Goal: Information Seeking & Learning: Learn about a topic

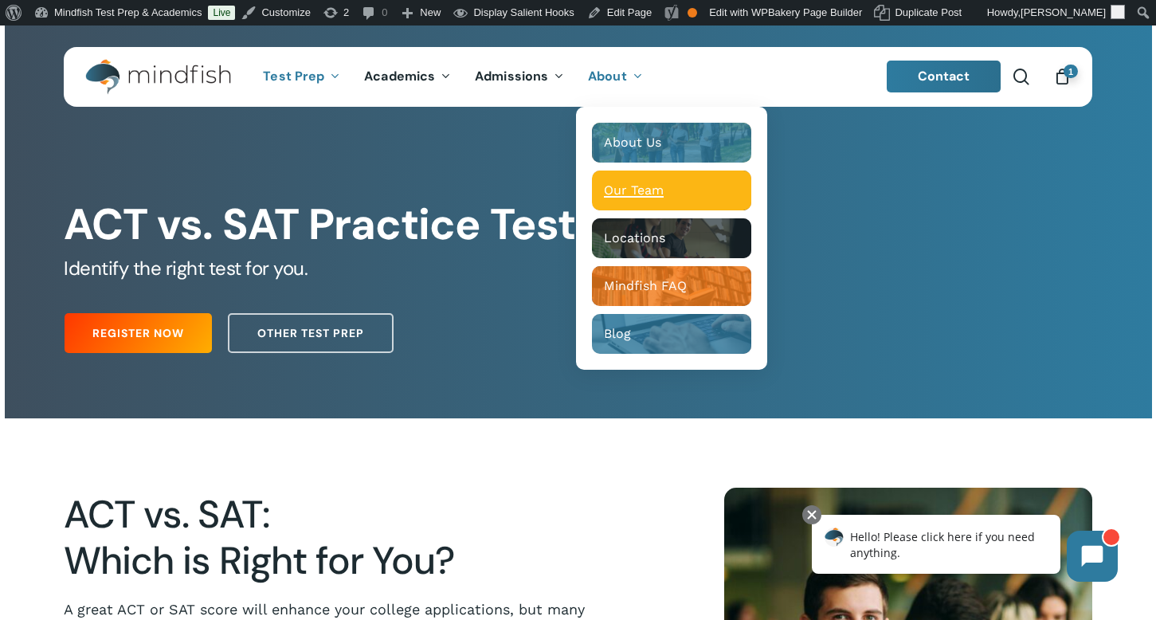
click at [617, 187] on span "Our Team" at bounding box center [634, 189] width 60 height 15
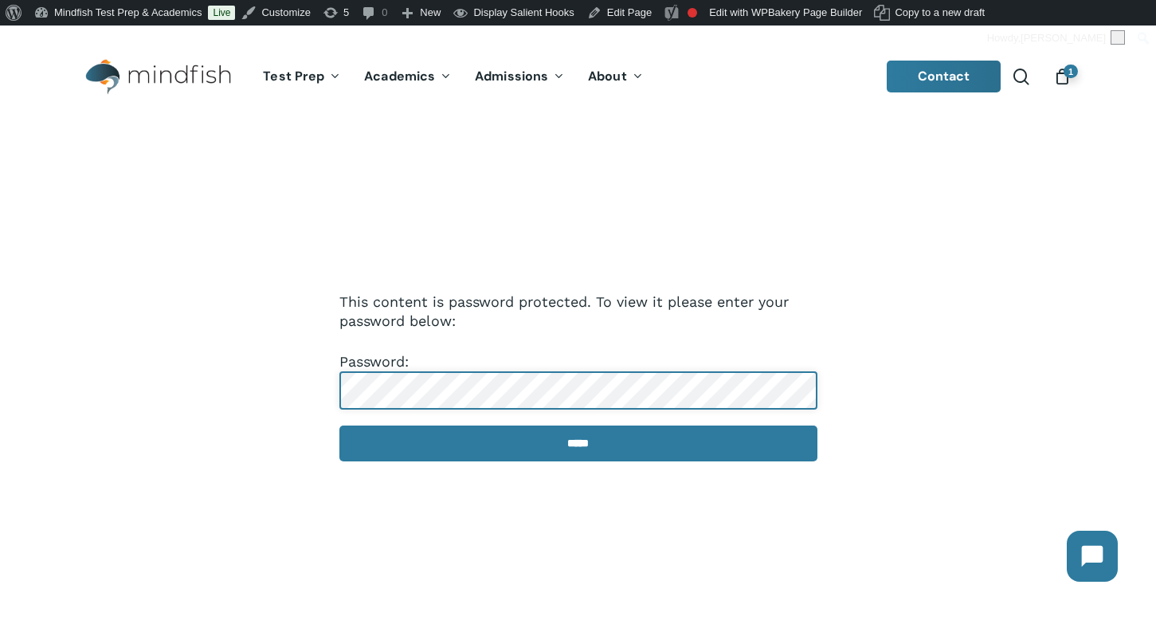
click at [339, 425] on input "*****" at bounding box center [578, 443] width 478 height 36
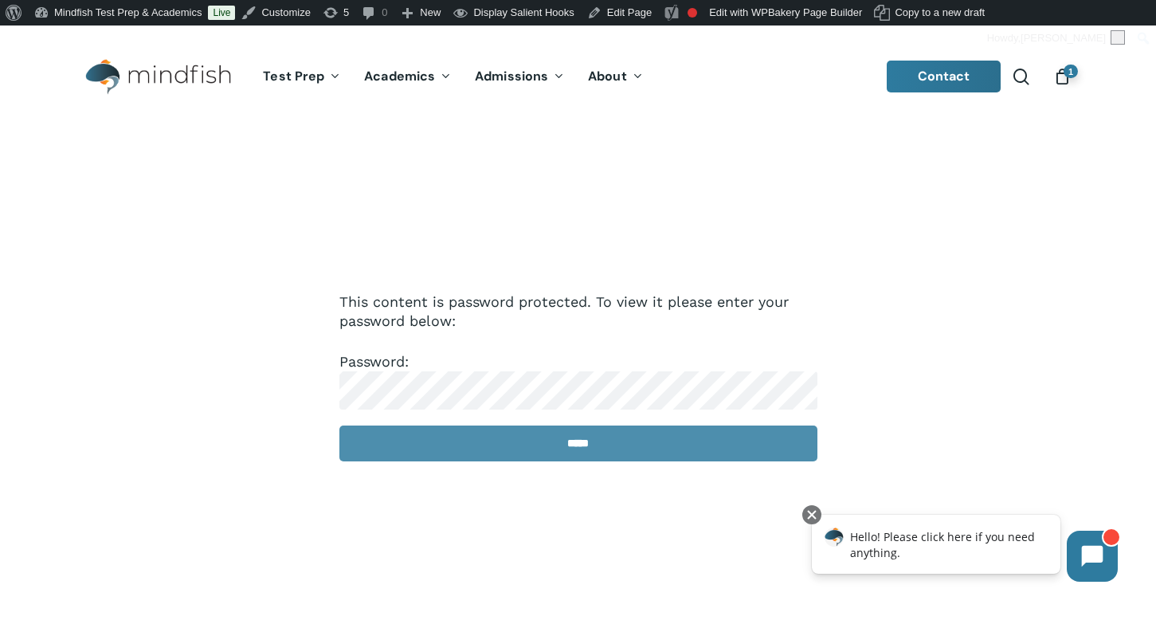
click at [532, 435] on input "*****" at bounding box center [578, 443] width 478 height 36
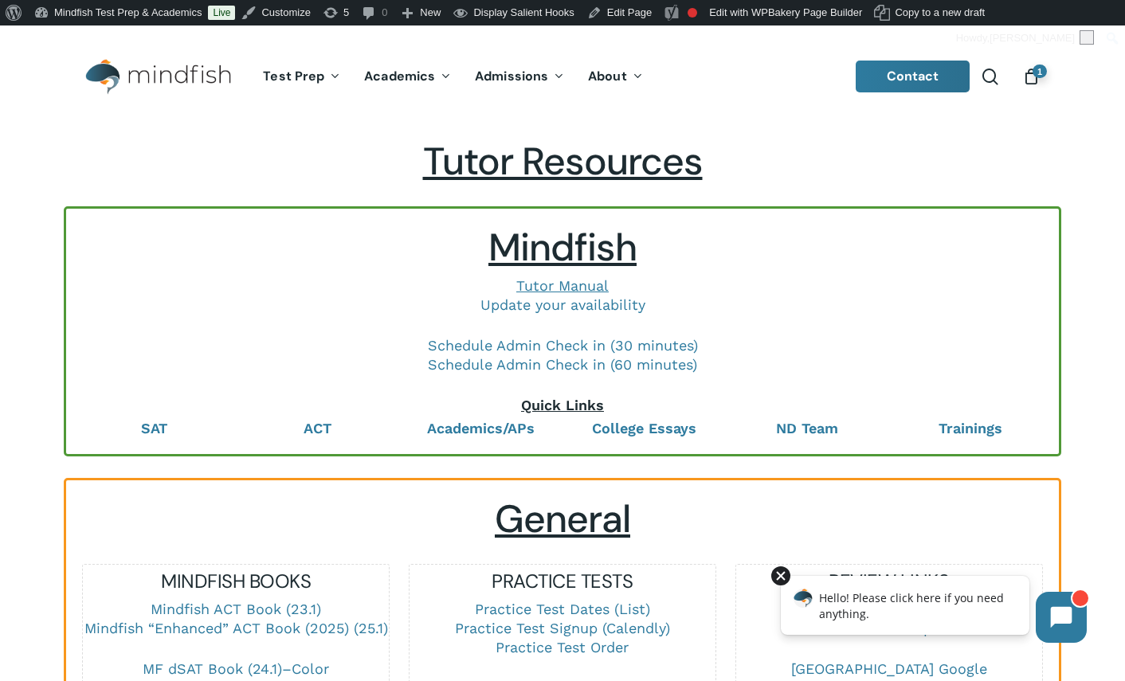
click at [779, 577] on div at bounding box center [780, 575] width 19 height 19
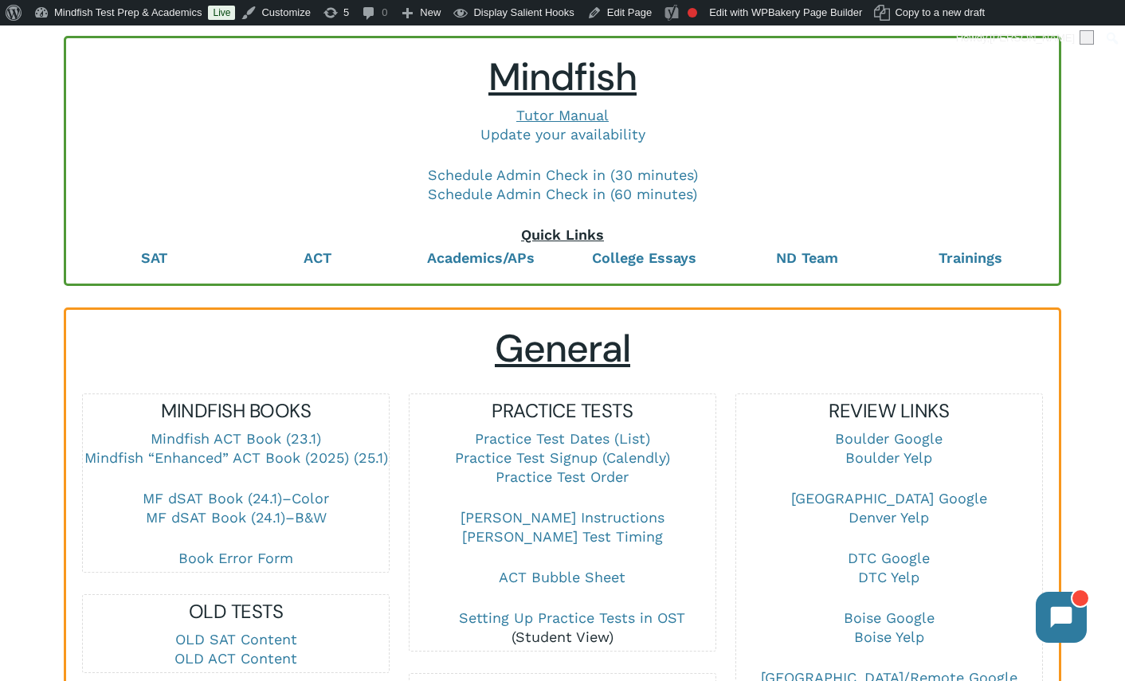
scroll to position [96, 0]
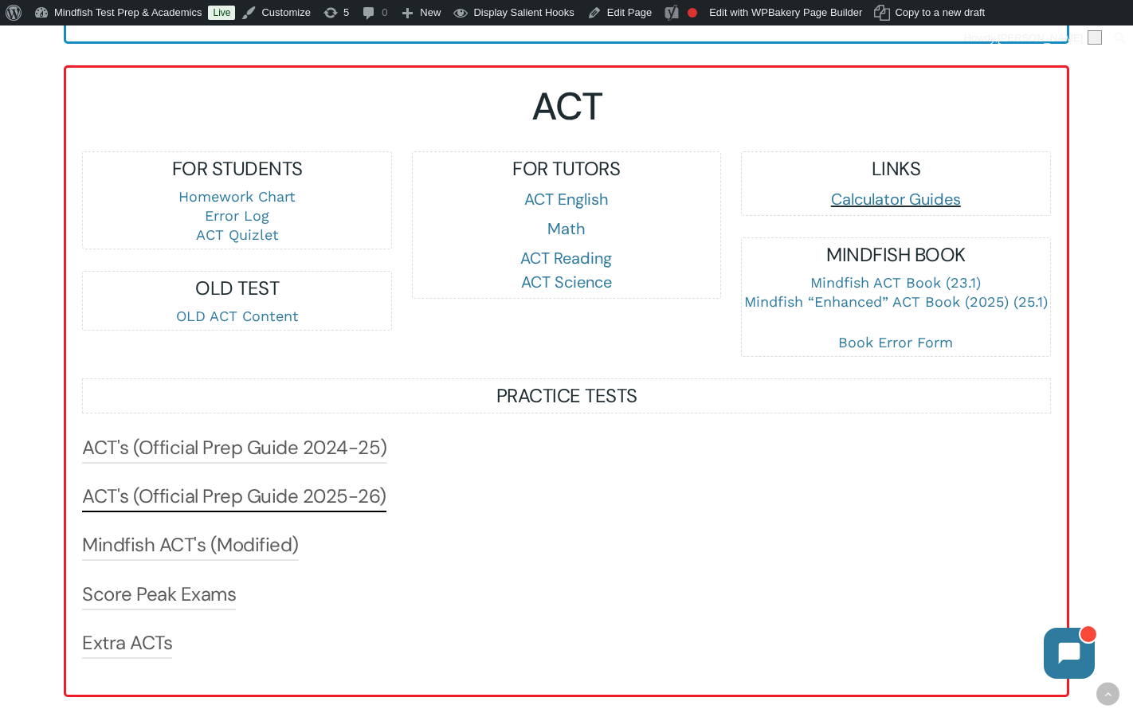
scroll to position [1619, 0]
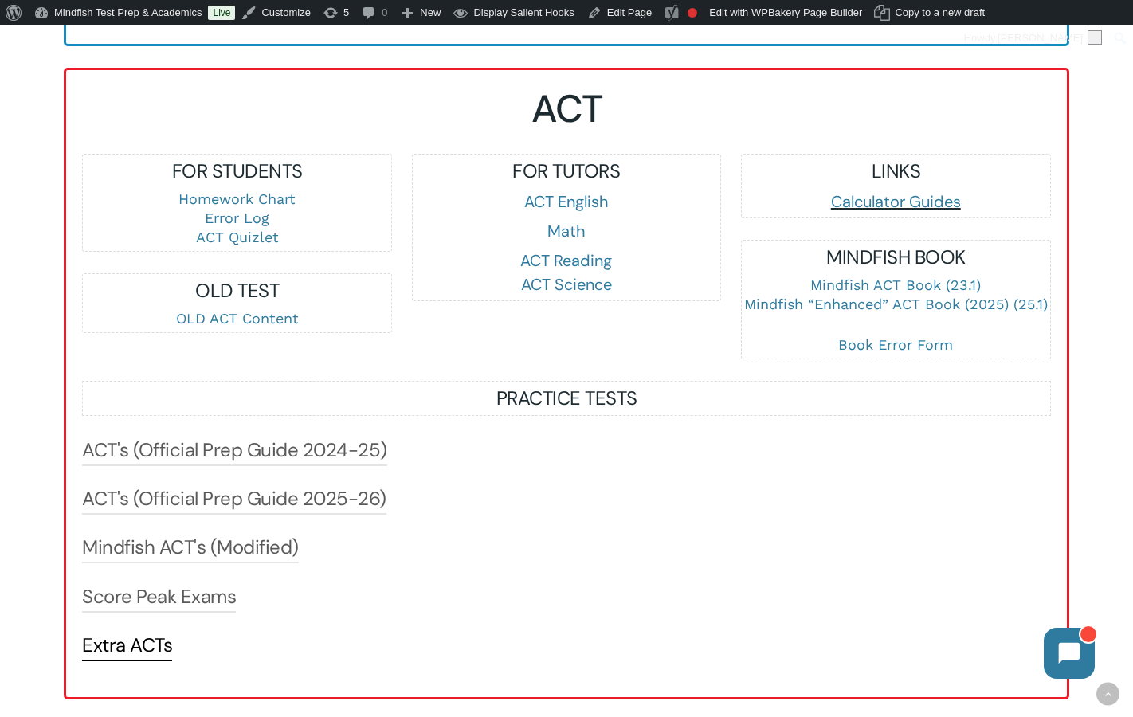
click at [126, 619] on link "Extra ACTs" at bounding box center [127, 644] width 90 height 25
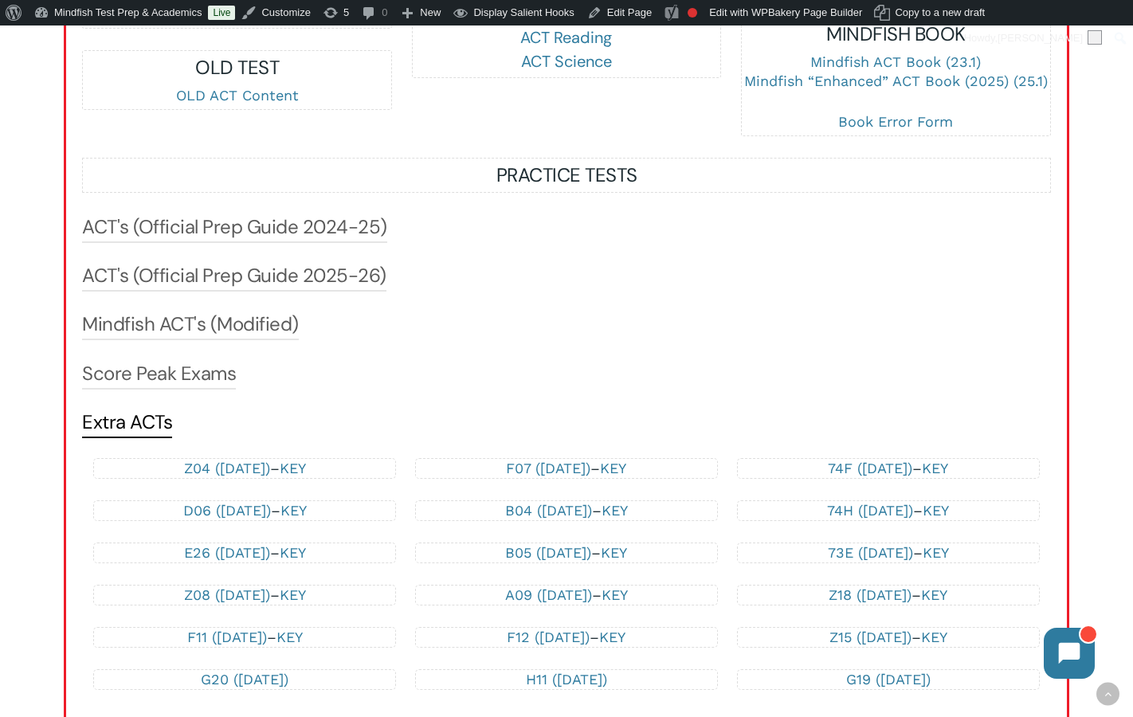
scroll to position [1958, 0]
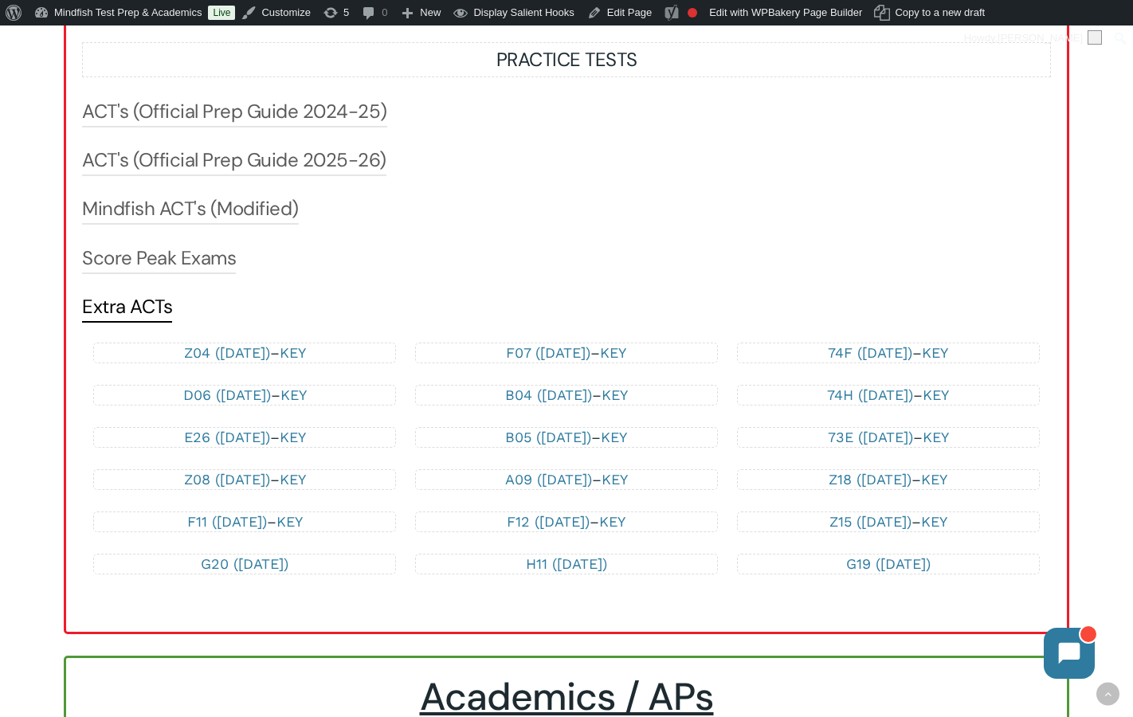
click at [149, 314] on link "Extra ACTs" at bounding box center [127, 306] width 90 height 25
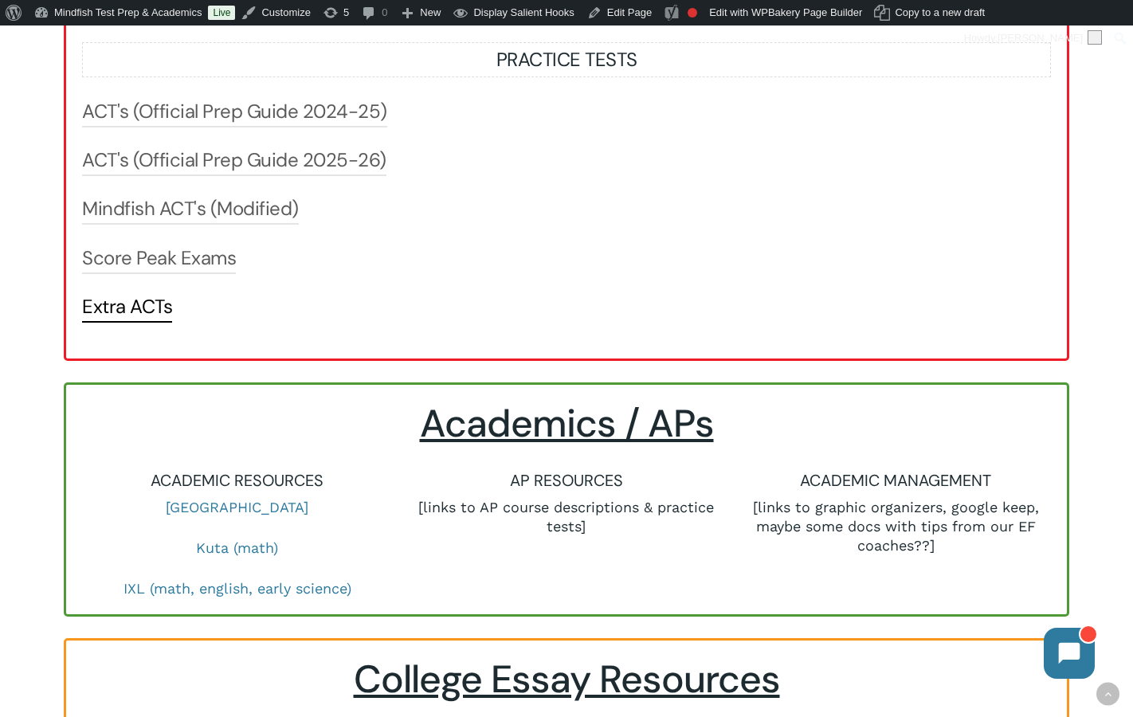
click at [148, 311] on link "Extra ACTs" at bounding box center [127, 306] width 90 height 25
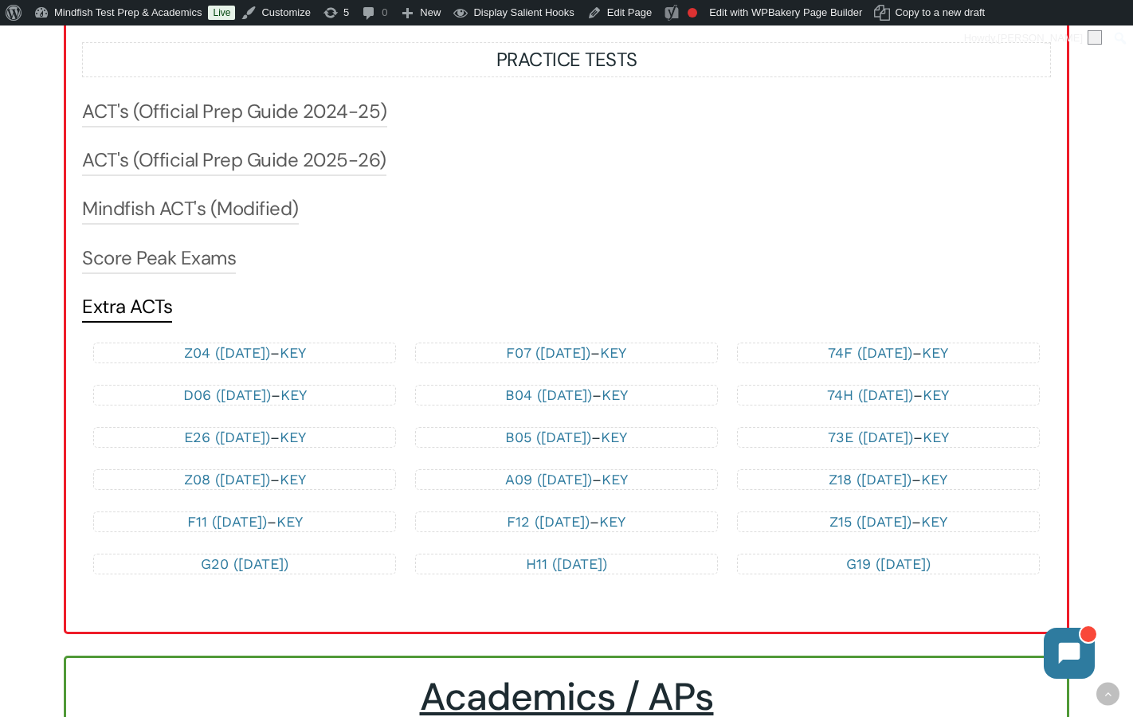
click at [148, 311] on link "Extra ACTs" at bounding box center [127, 306] width 90 height 25
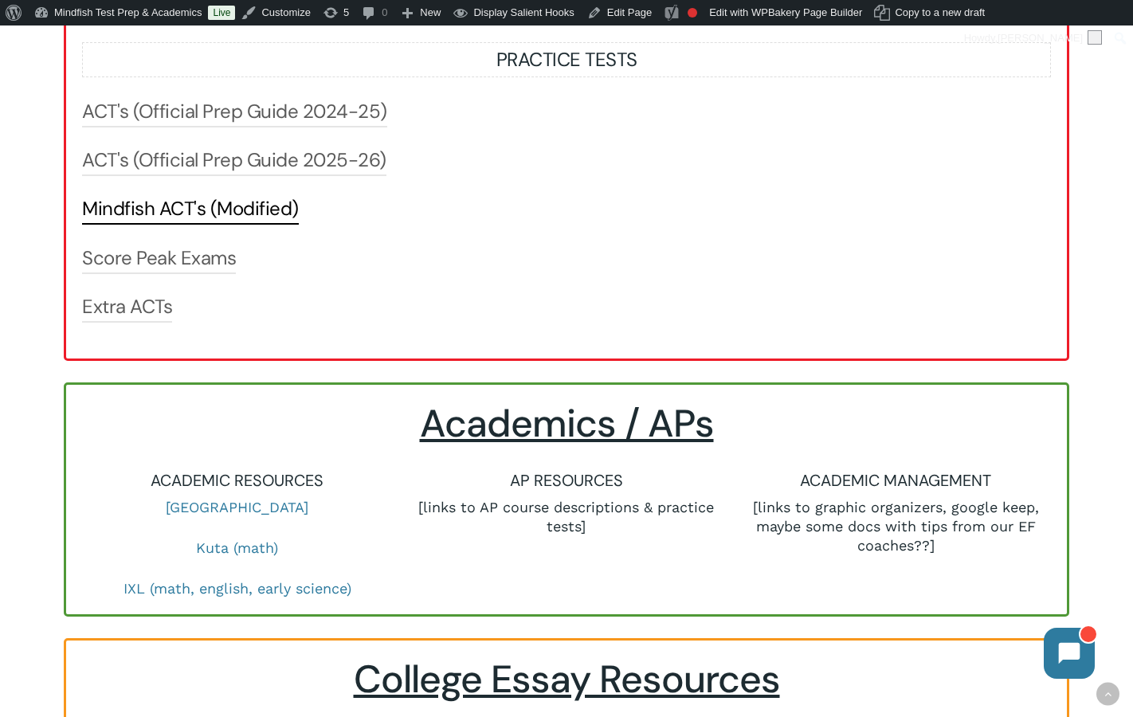
click at [188, 206] on link "Mindfish ACT's (Modified)" at bounding box center [190, 208] width 217 height 25
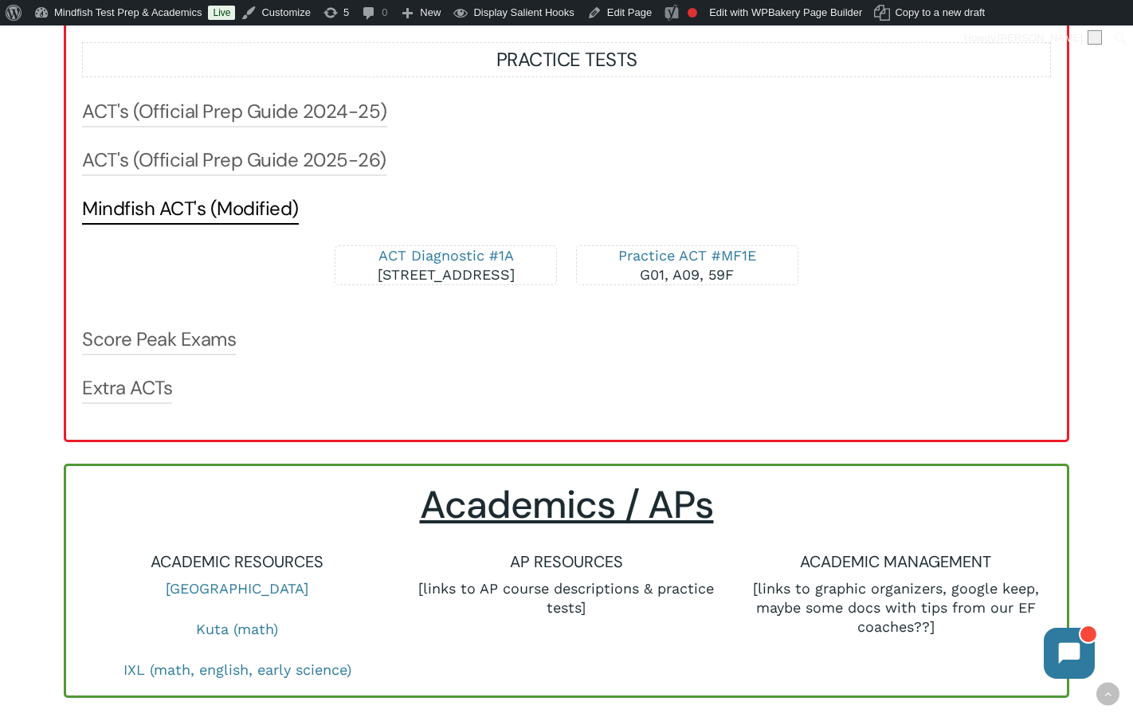
click at [188, 206] on link "Mindfish ACT's (Modified)" at bounding box center [190, 208] width 217 height 25
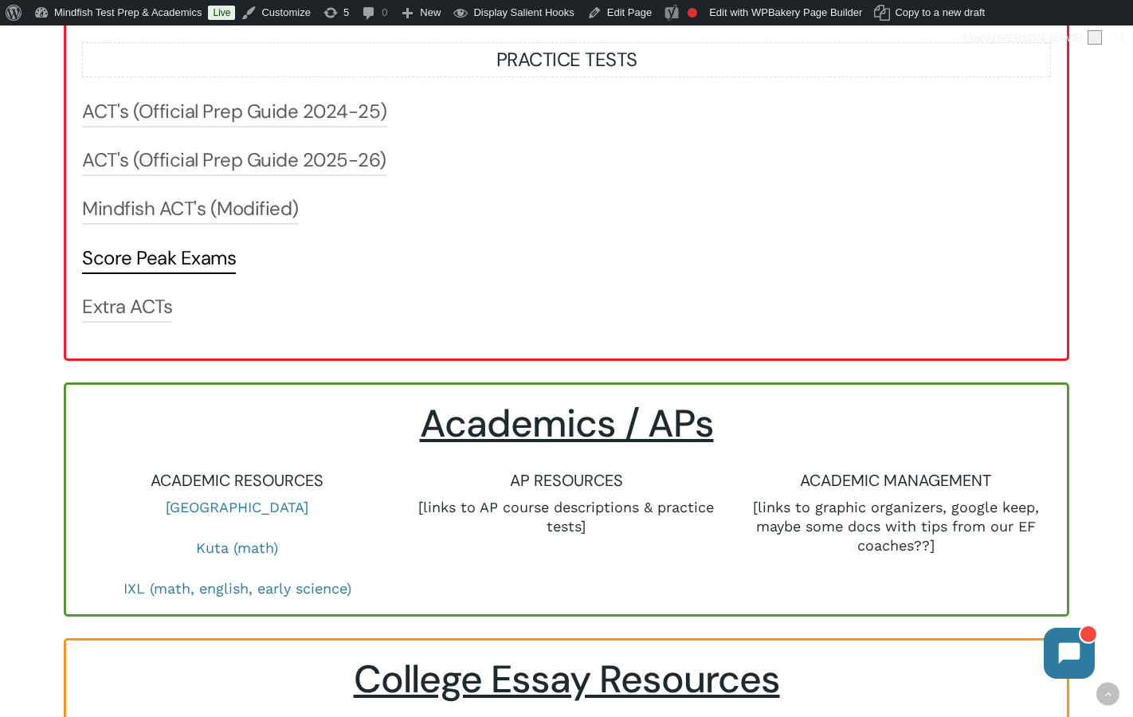
click at [178, 255] on link "Score Peak Exams" at bounding box center [159, 257] width 154 height 25
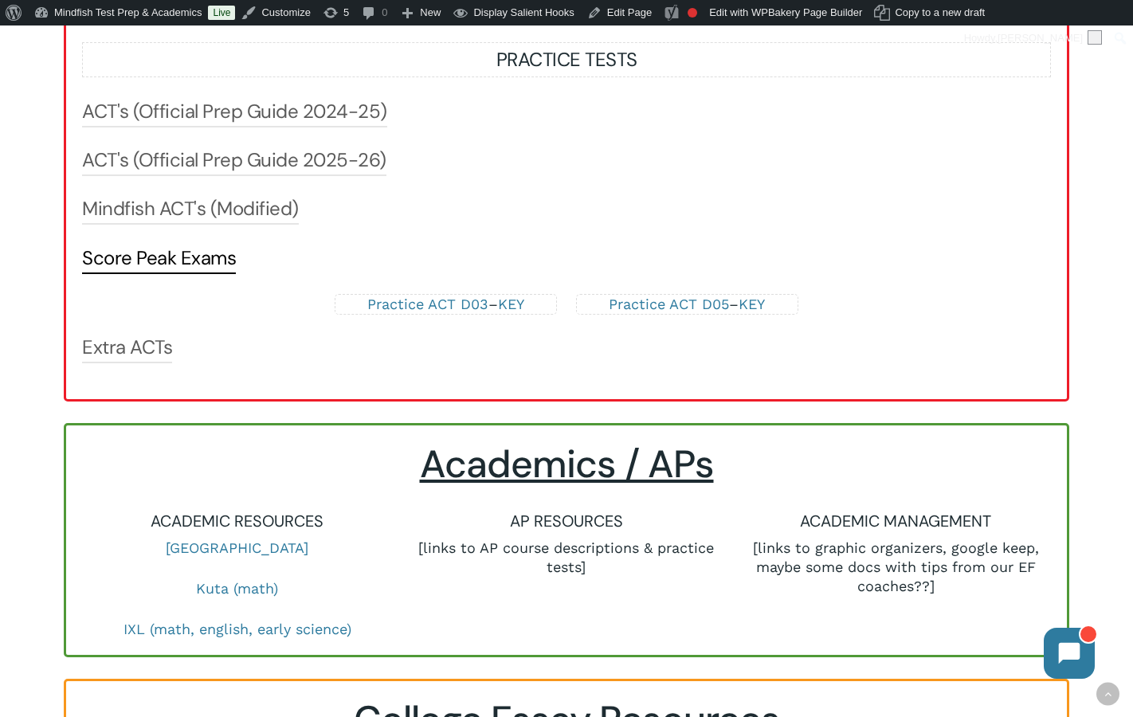
click at [178, 255] on link "Score Peak Exams" at bounding box center [159, 257] width 154 height 25
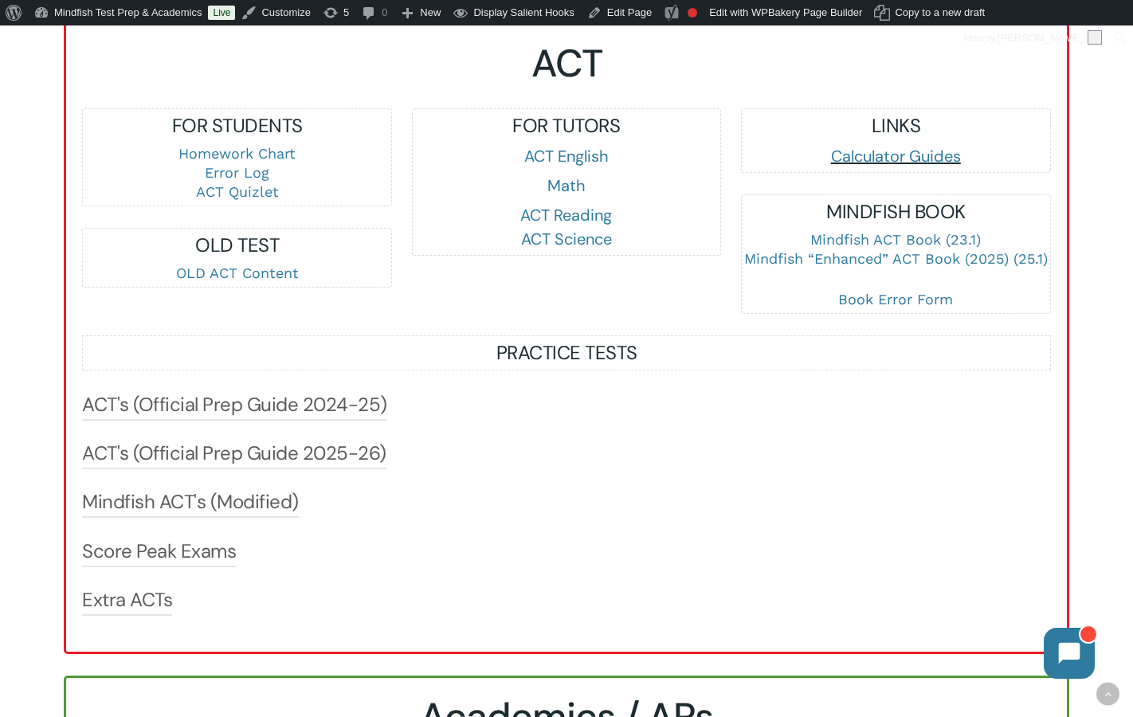
scroll to position [1689, 0]
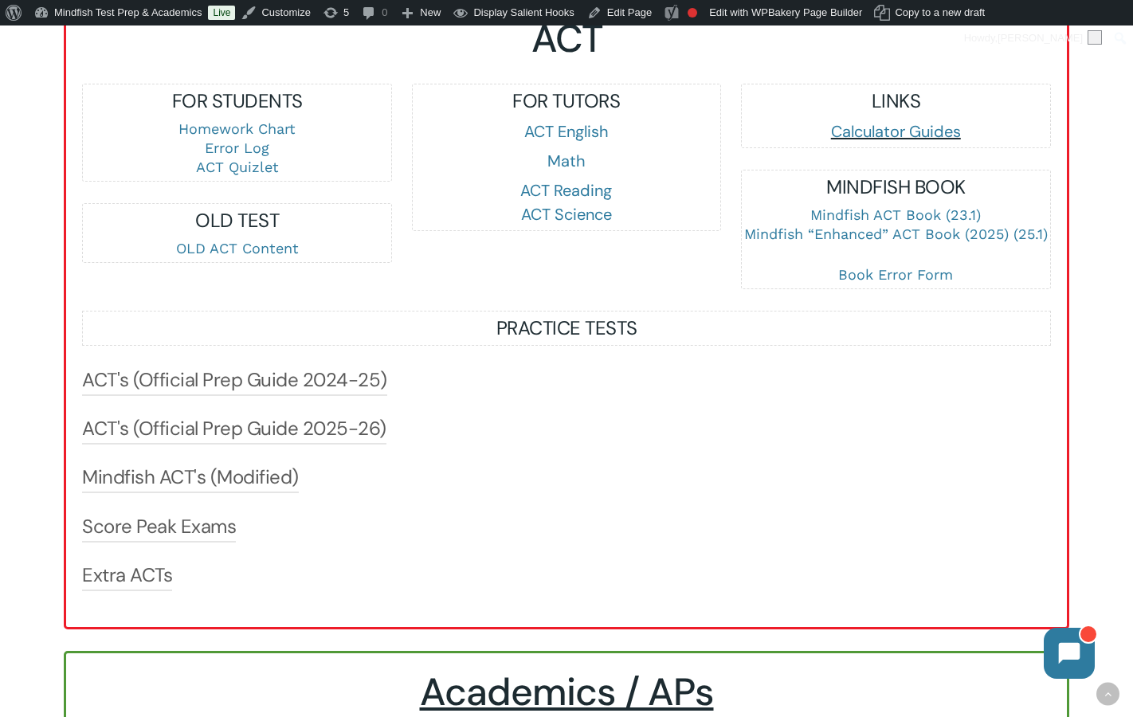
click at [222, 258] on p "OLD ACT Content" at bounding box center [236, 248] width 307 height 19
click at [223, 252] on link "OLD ACT Content" at bounding box center [237, 248] width 123 height 17
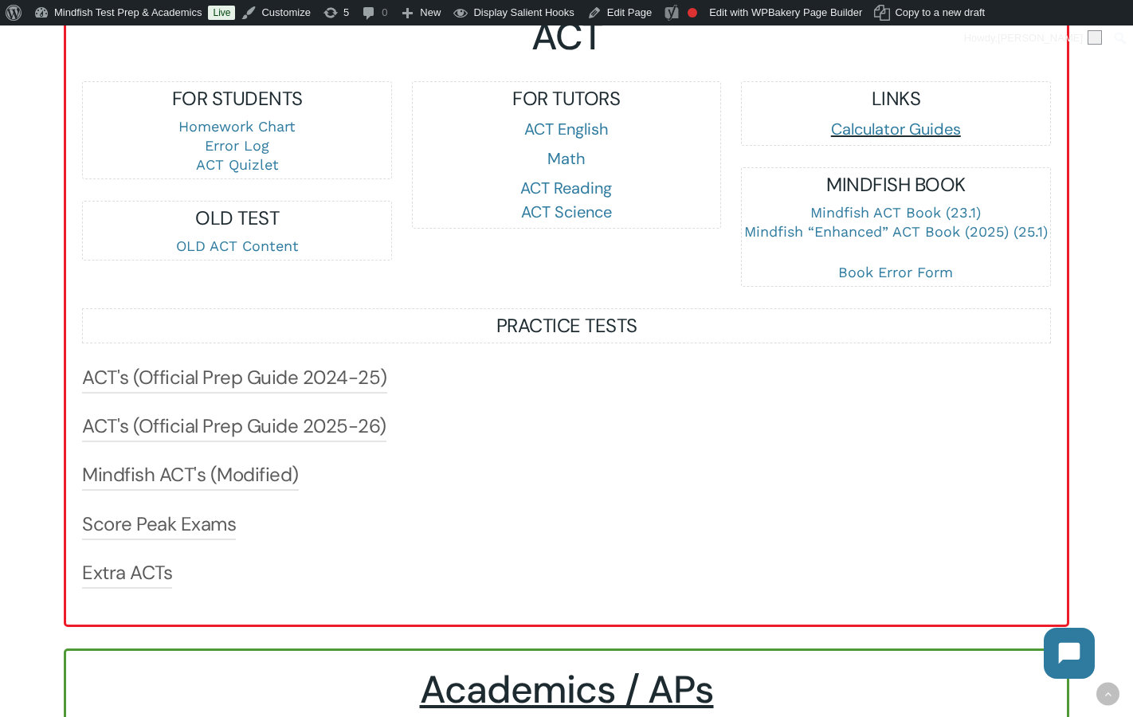
scroll to position [1824, 0]
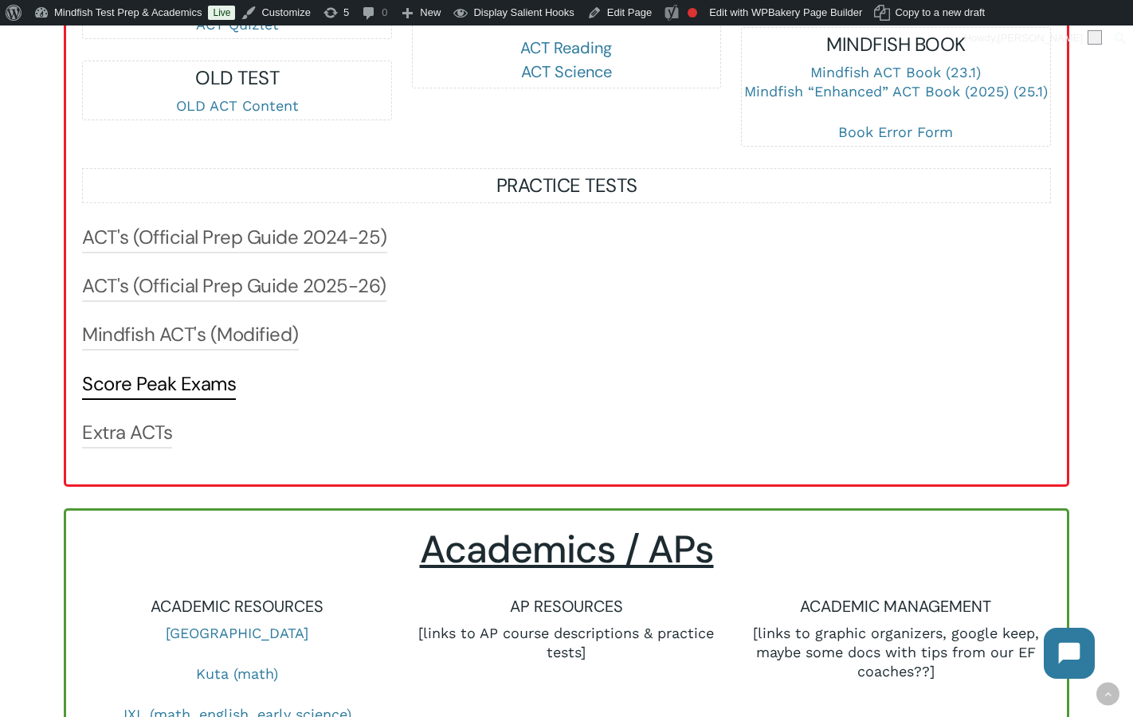
click at [162, 384] on link "Score Peak Exams" at bounding box center [159, 383] width 154 height 25
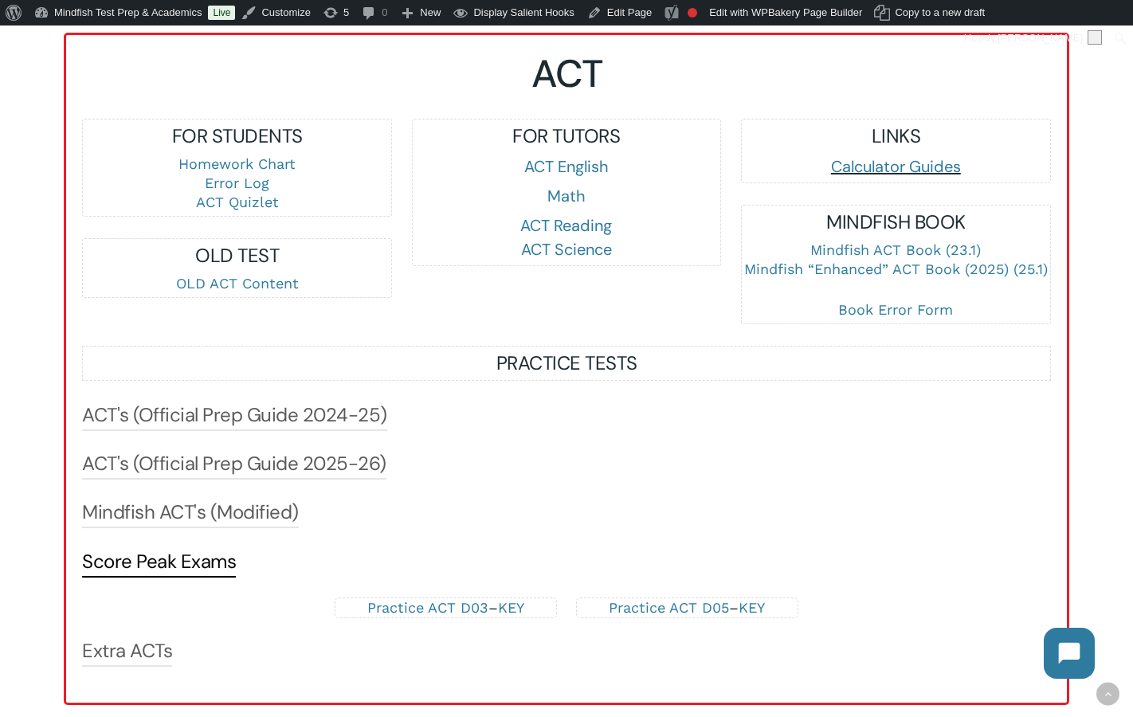
scroll to position [1724, 0]
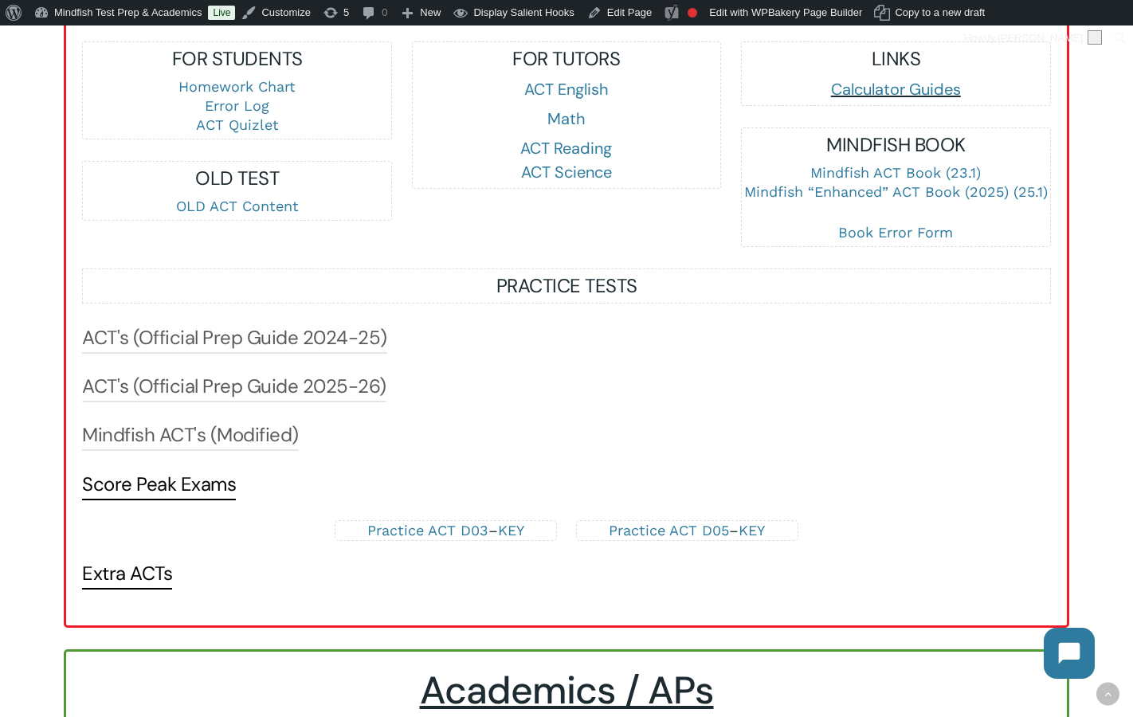
click at [143, 576] on link "Extra ACTs" at bounding box center [127, 573] width 90 height 25
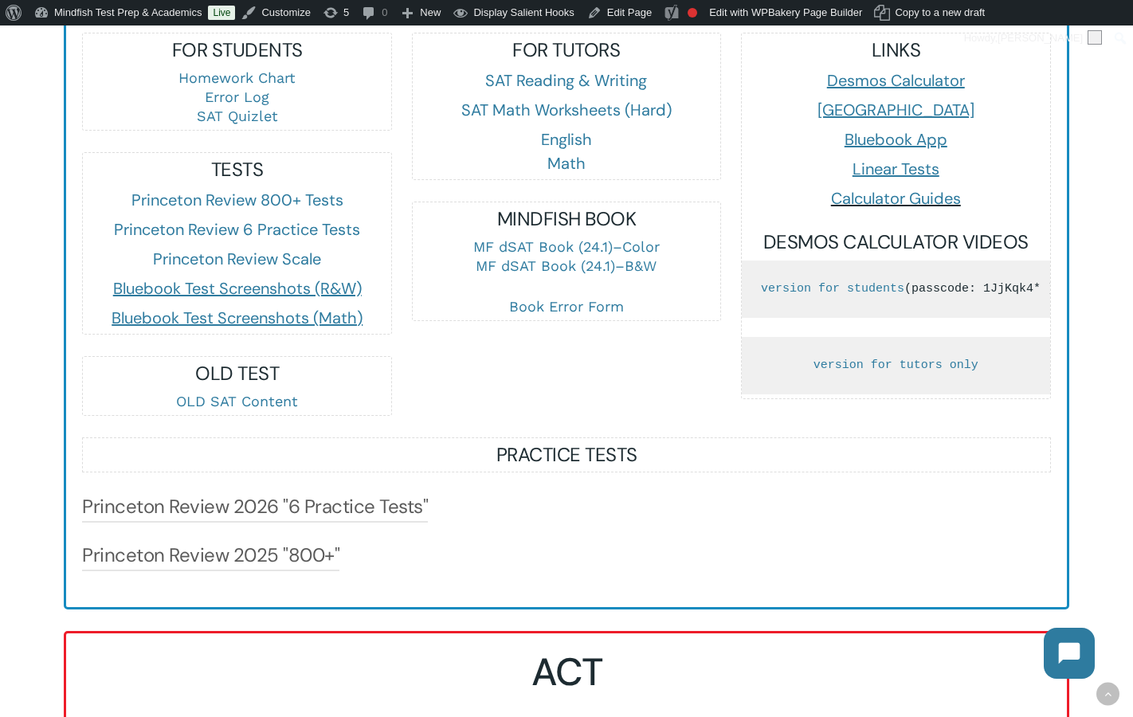
scroll to position [1019, 0]
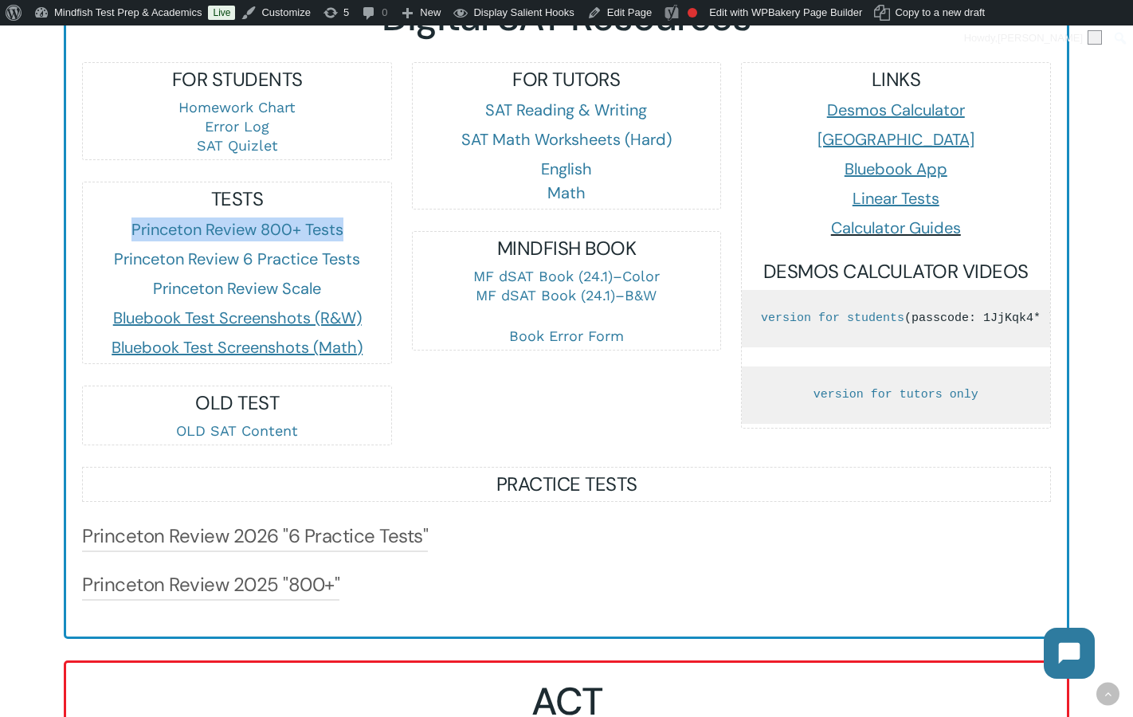
drag, startPoint x: 360, startPoint y: 229, endPoint x: 86, endPoint y: 222, distance: 274.1
click at [86, 222] on h6 "Princeton Review 800+ Tests" at bounding box center [236, 229] width 307 height 24
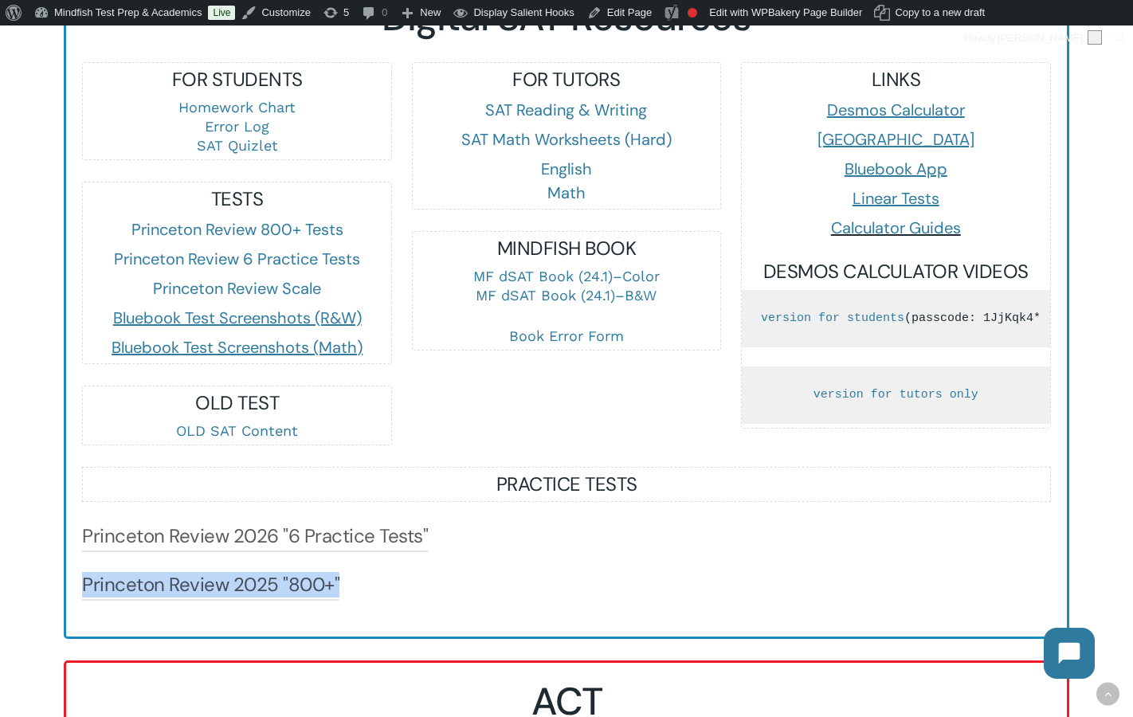
drag, startPoint x: 364, startPoint y: 586, endPoint x: 79, endPoint y: 599, distance: 285.4
click at [79, 599] on div "Digital SAT Resources FOR STUDENTS Homework Chart Error Log SAT Quizlet TESTS P…" at bounding box center [566, 307] width 988 height 626
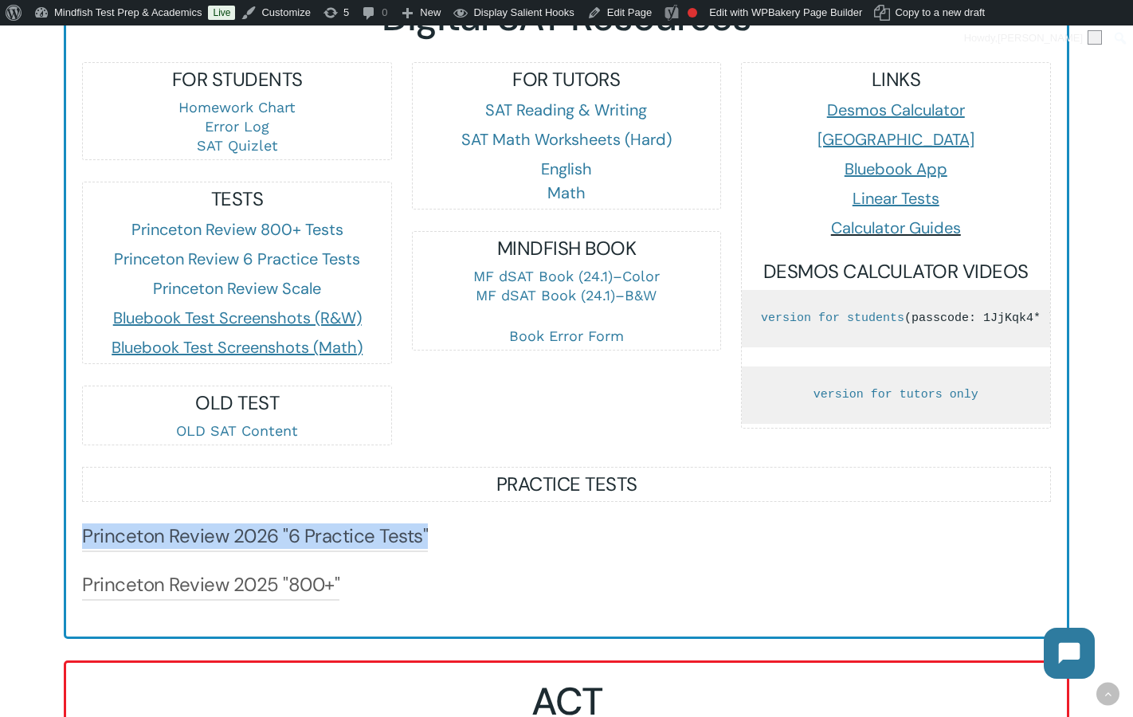
drag, startPoint x: 460, startPoint y: 545, endPoint x: 74, endPoint y: 538, distance: 385.6
click at [74, 538] on div "Digital SAT Resources FOR STUDENTS Homework Chart Error Log SAT Quizlet TESTS P…" at bounding box center [566, 307] width 988 height 626
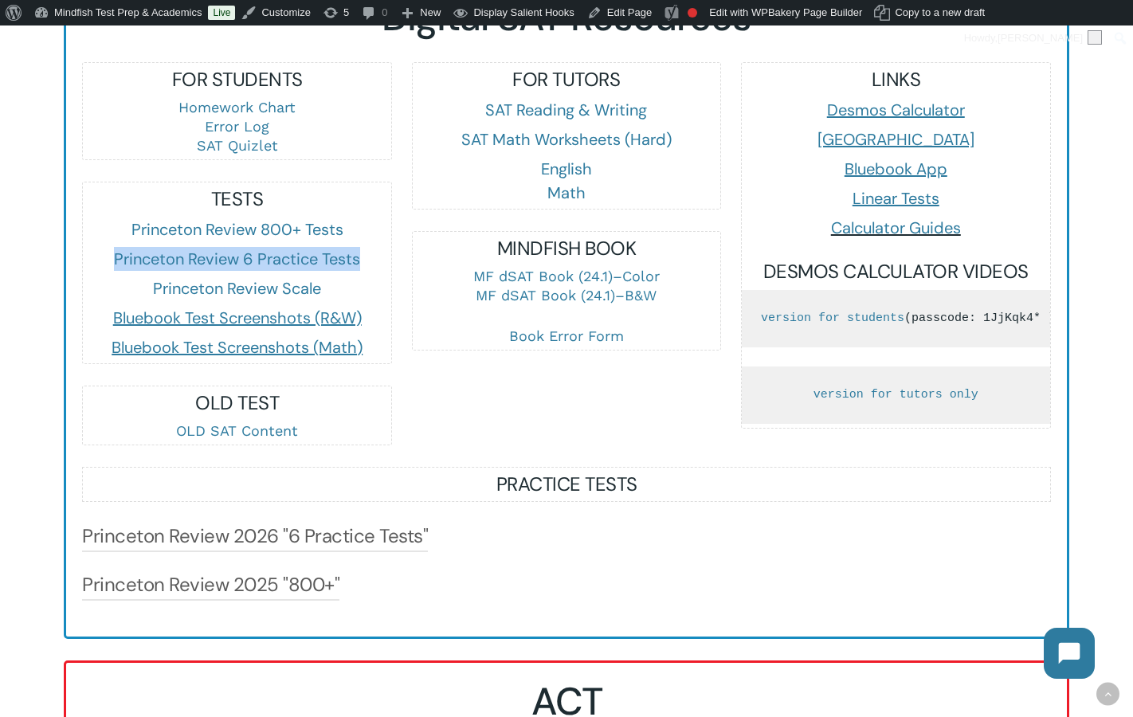
drag, startPoint x: 368, startPoint y: 258, endPoint x: 110, endPoint y: 268, distance: 258.3
click at [110, 268] on h6 "Princeton Review 6 Practice Tests" at bounding box center [236, 259] width 307 height 24
click at [351, 547] on link "Princeton Review 2026 "6 Practice Tests"" at bounding box center [255, 535] width 346 height 25
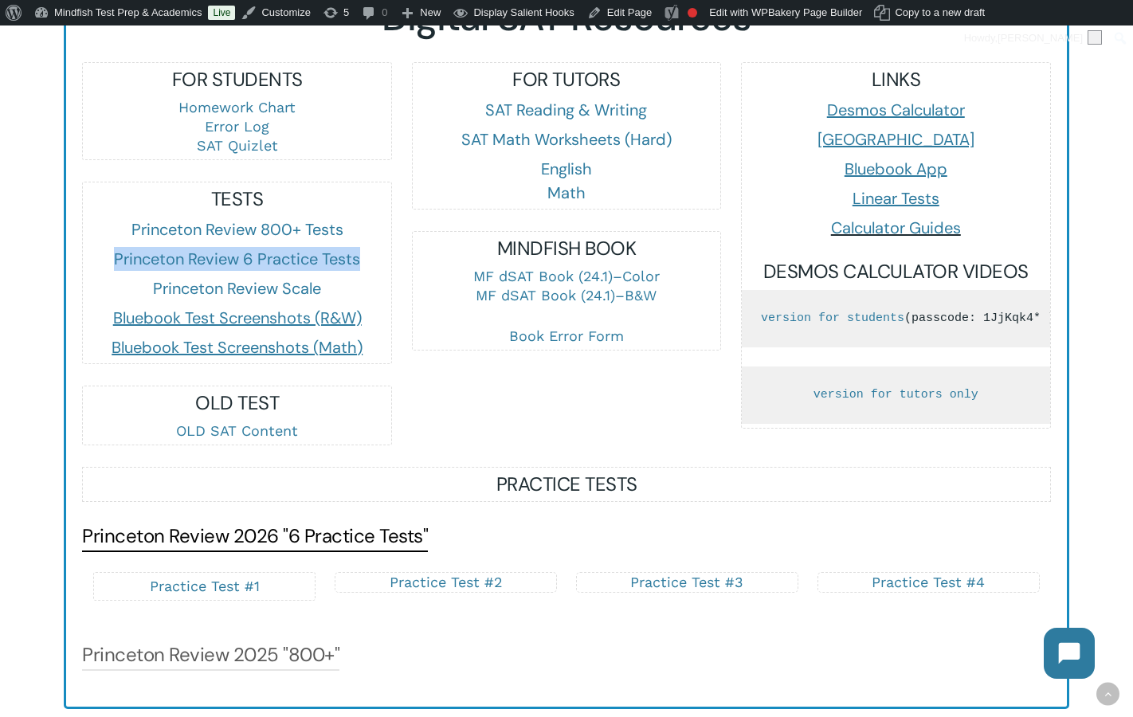
click at [352, 546] on link "Princeton Review 2026 "6 Practice Tests"" at bounding box center [255, 535] width 346 height 25
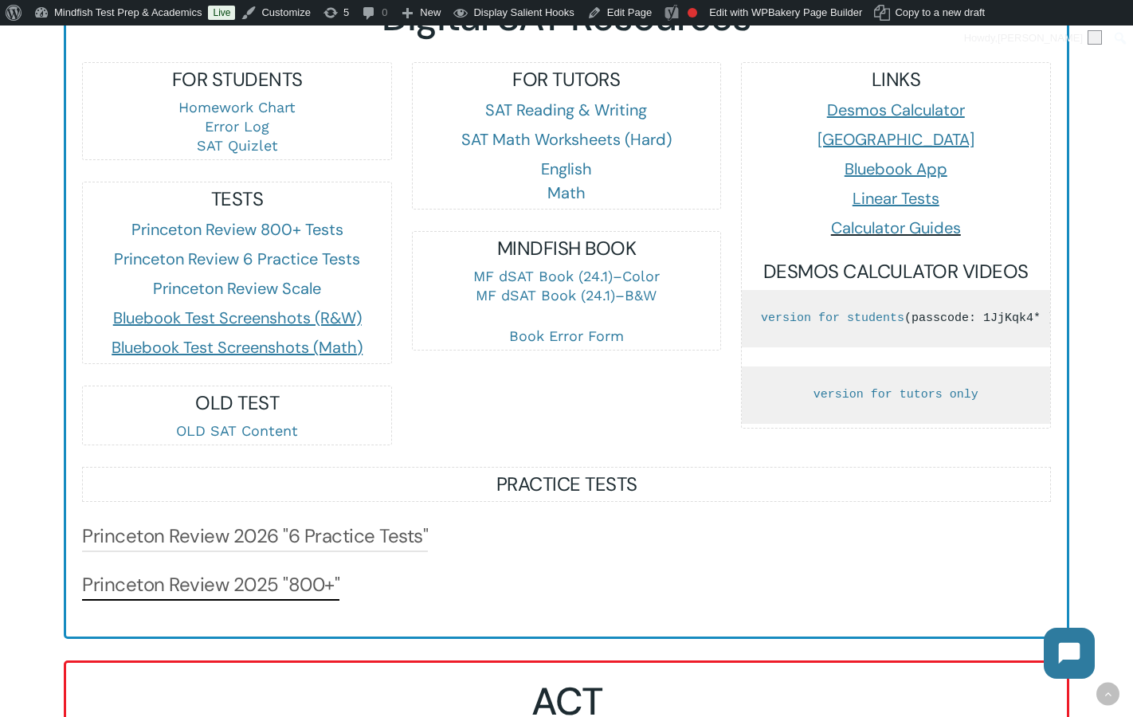
click at [300, 601] on h3 "Princeton Review 2025 "800+"" at bounding box center [210, 586] width 257 height 29
click at [299, 593] on link "Princeton Review 2025 "800+"" at bounding box center [210, 584] width 257 height 25
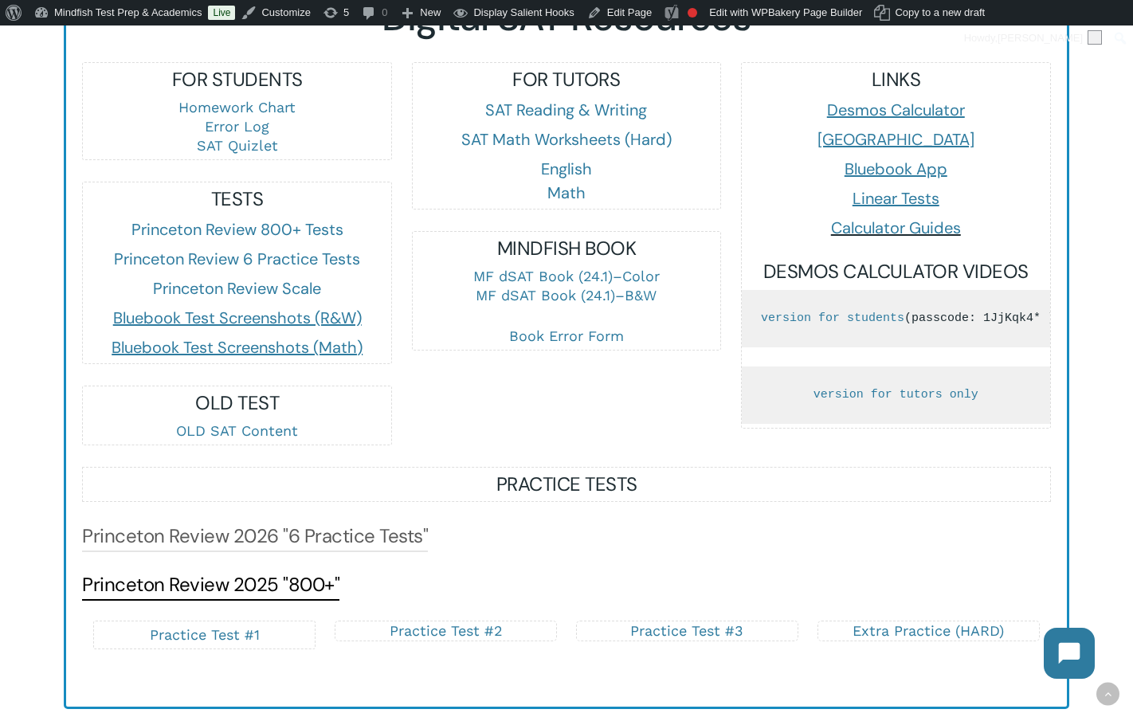
click at [299, 593] on link "Princeton Review 2025 "800+"" at bounding box center [210, 584] width 257 height 25
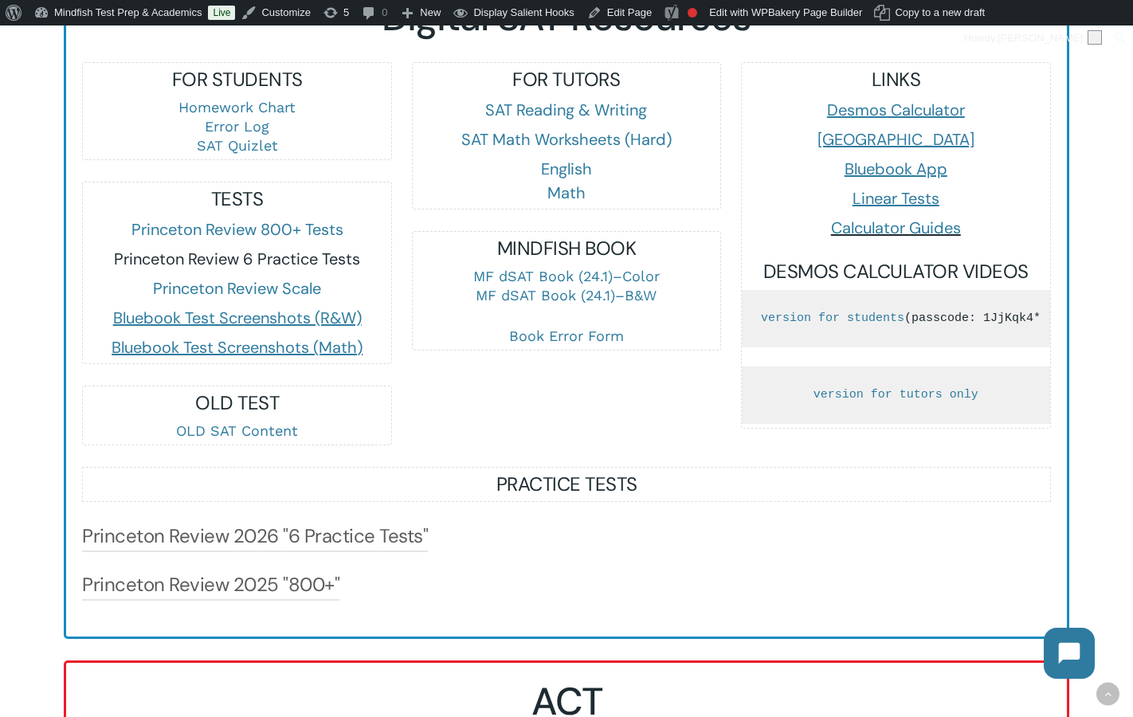
click at [230, 261] on link "Princeton Review 6 Practice Tests" at bounding box center [237, 259] width 246 height 21
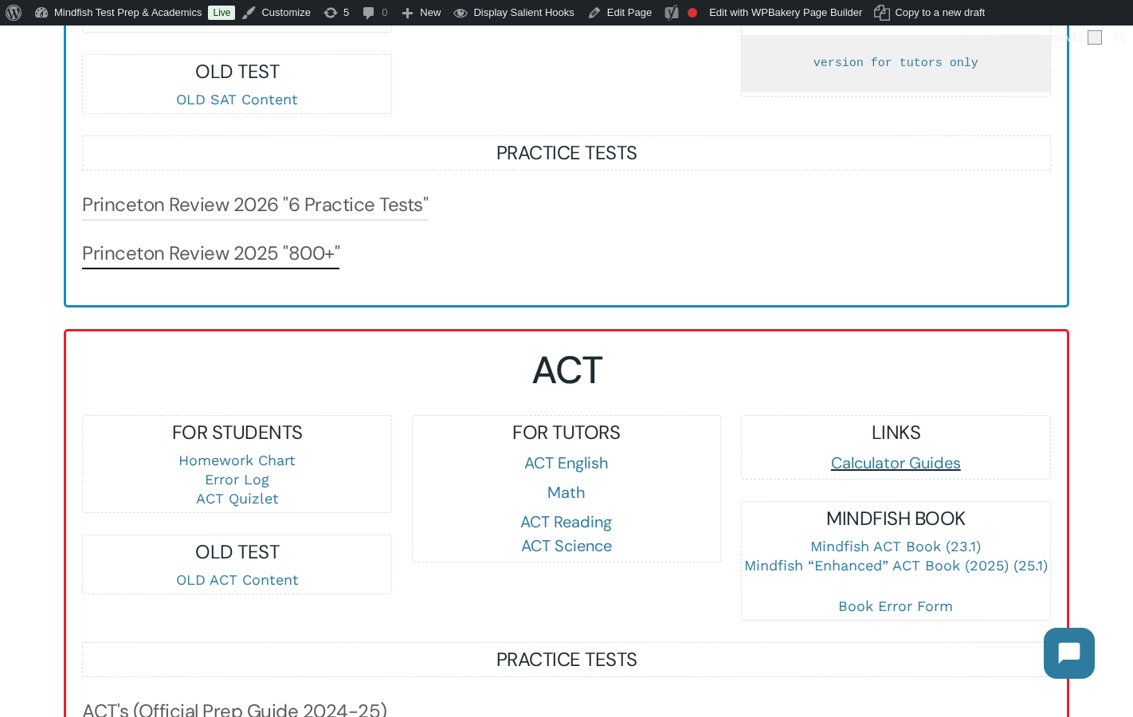
scroll to position [1353, 0]
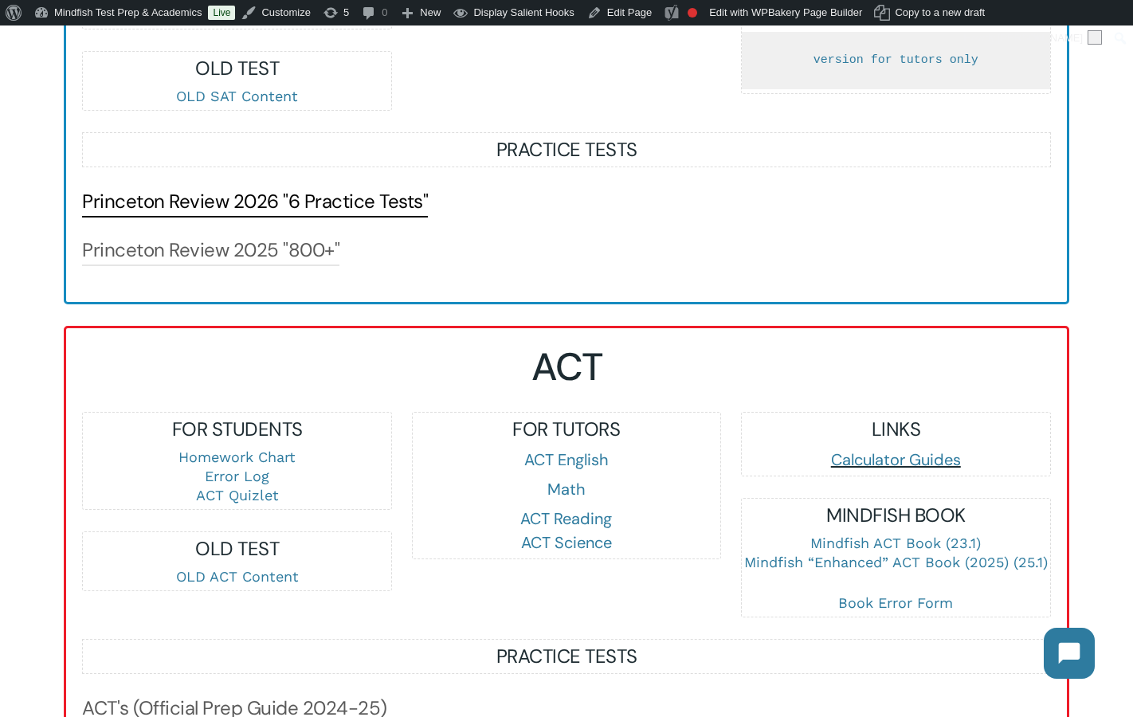
click at [280, 205] on link "Princeton Review 2026 "6 Practice Tests"" at bounding box center [255, 201] width 346 height 25
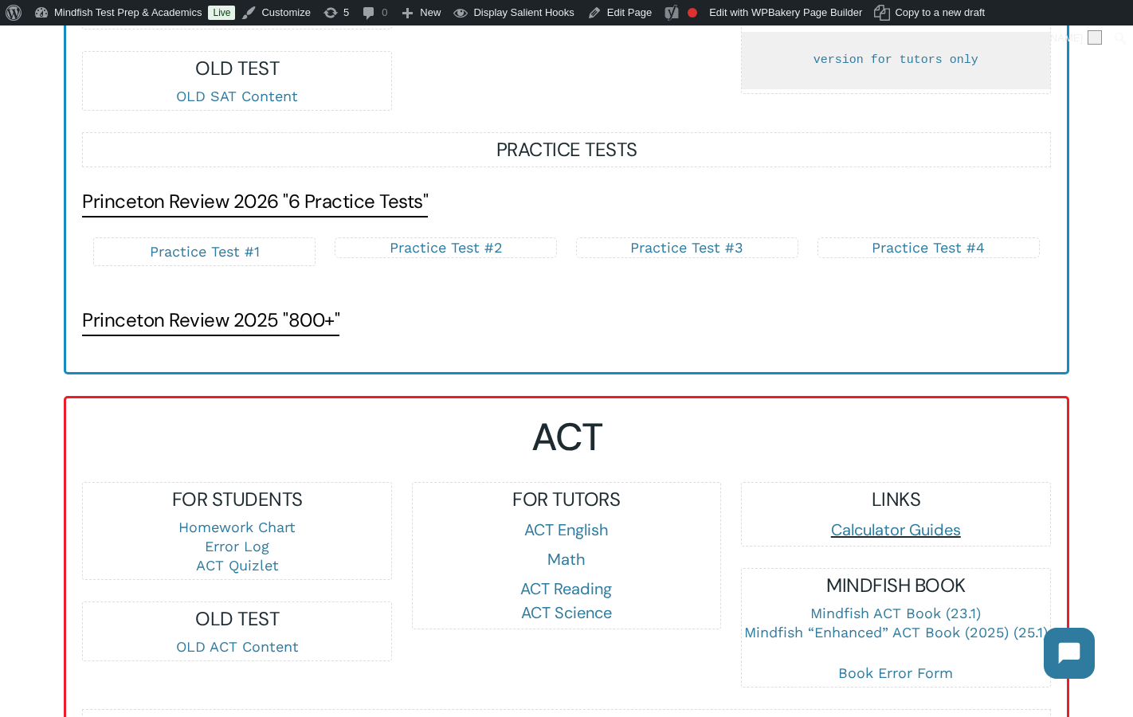
click at [241, 323] on link "Princeton Review 2025 "800+"" at bounding box center [210, 319] width 257 height 25
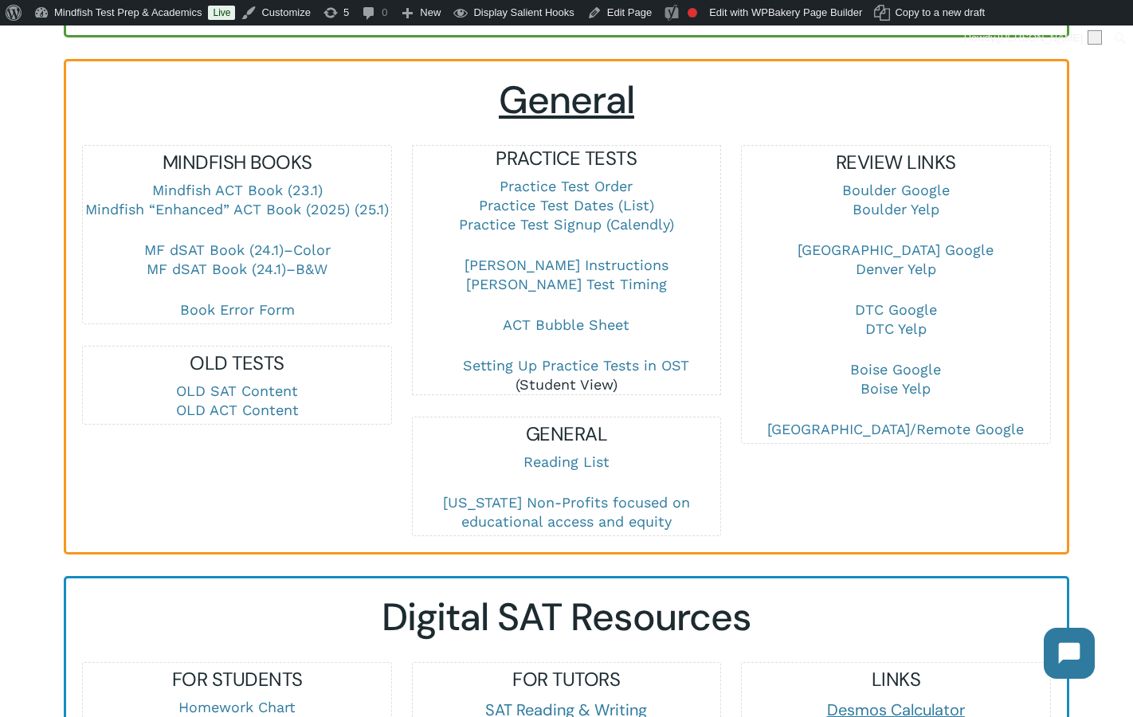
scroll to position [264, 0]
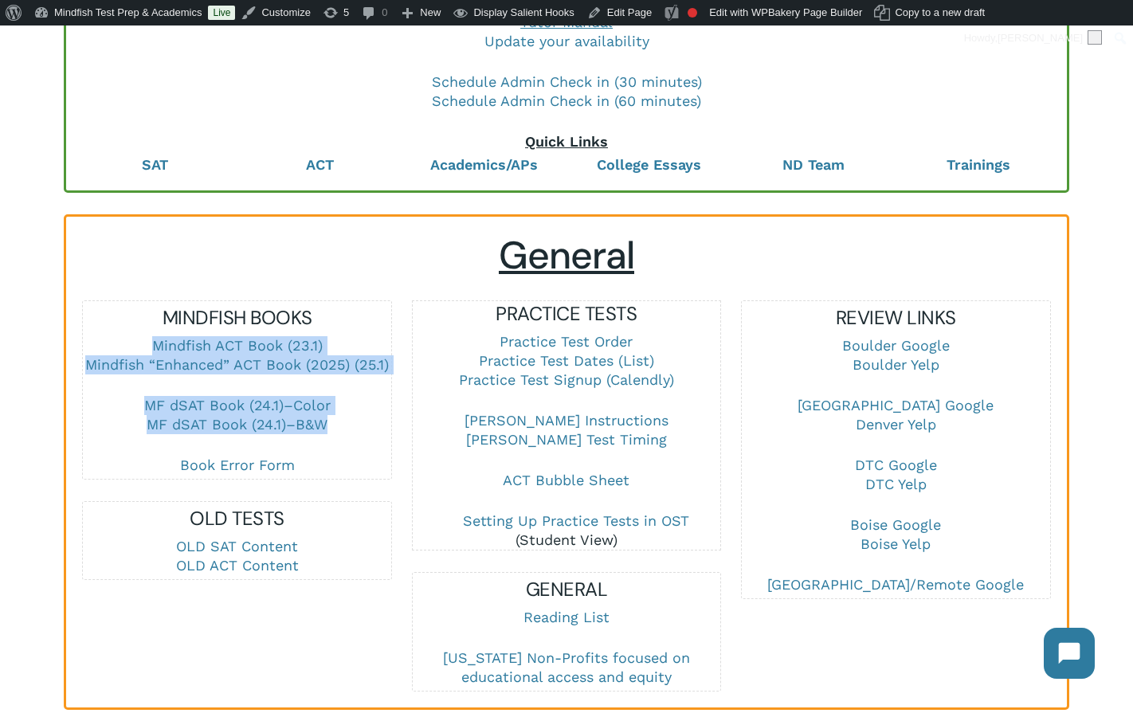
drag, startPoint x: 279, startPoint y: 414, endPoint x: 146, endPoint y: 341, distance: 151.9
click at [146, 341] on div "MINDFISH BOOKS Mindfish ACT Book (23.1) Mindfish “Enhanced” ACT Book (2025) (25…" at bounding box center [236, 390] width 307 height 170
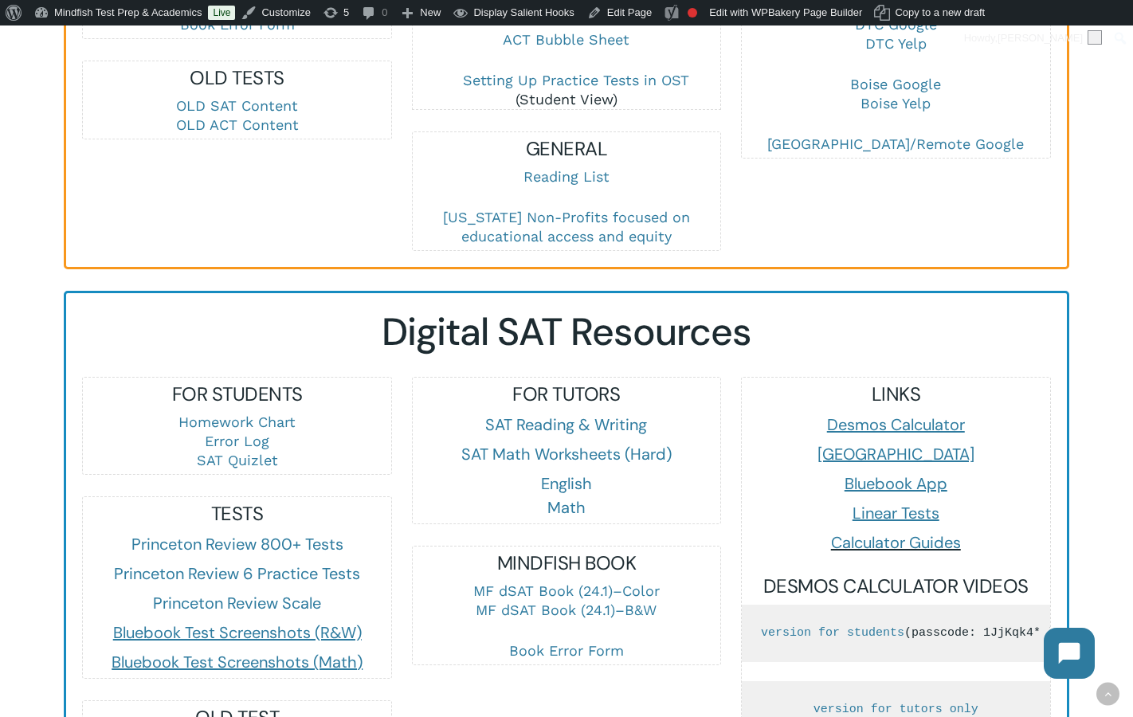
scroll to position [797, 0]
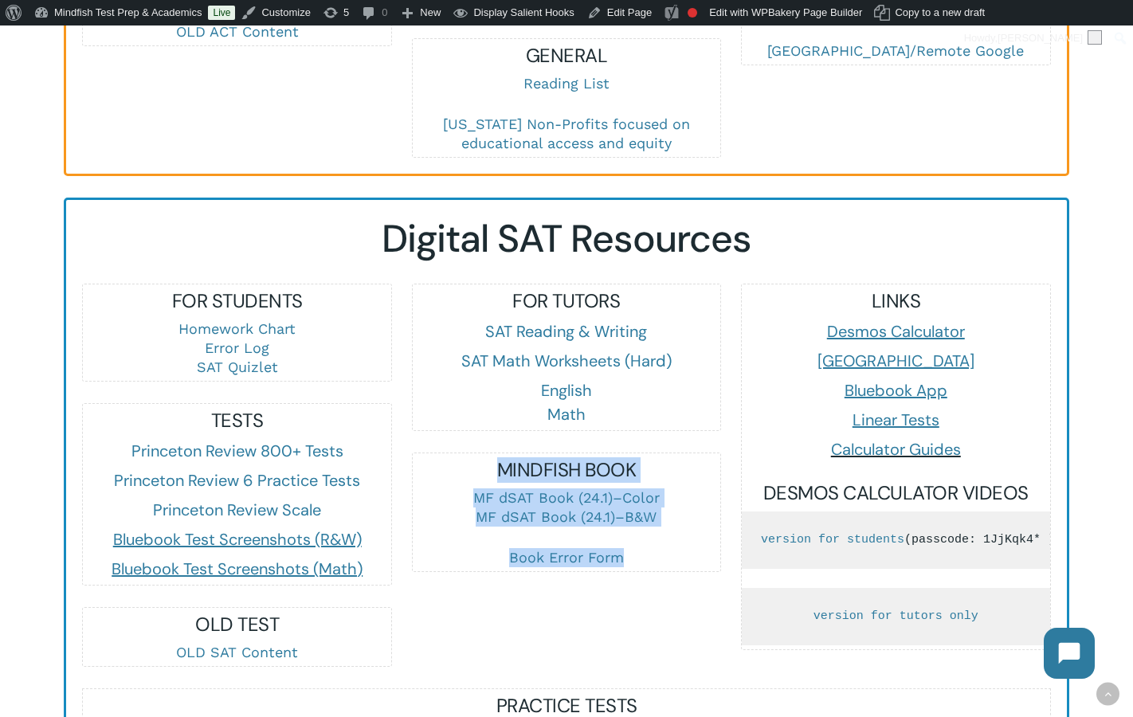
drag, startPoint x: 616, startPoint y: 551, endPoint x: 495, endPoint y: 476, distance: 142.8
click at [495, 475] on div "MINDFISH BOOK MF dSAT Book (24.1)–Color MF dSAT Book (24.1)–B&W Book Error Form" at bounding box center [566, 512] width 307 height 110
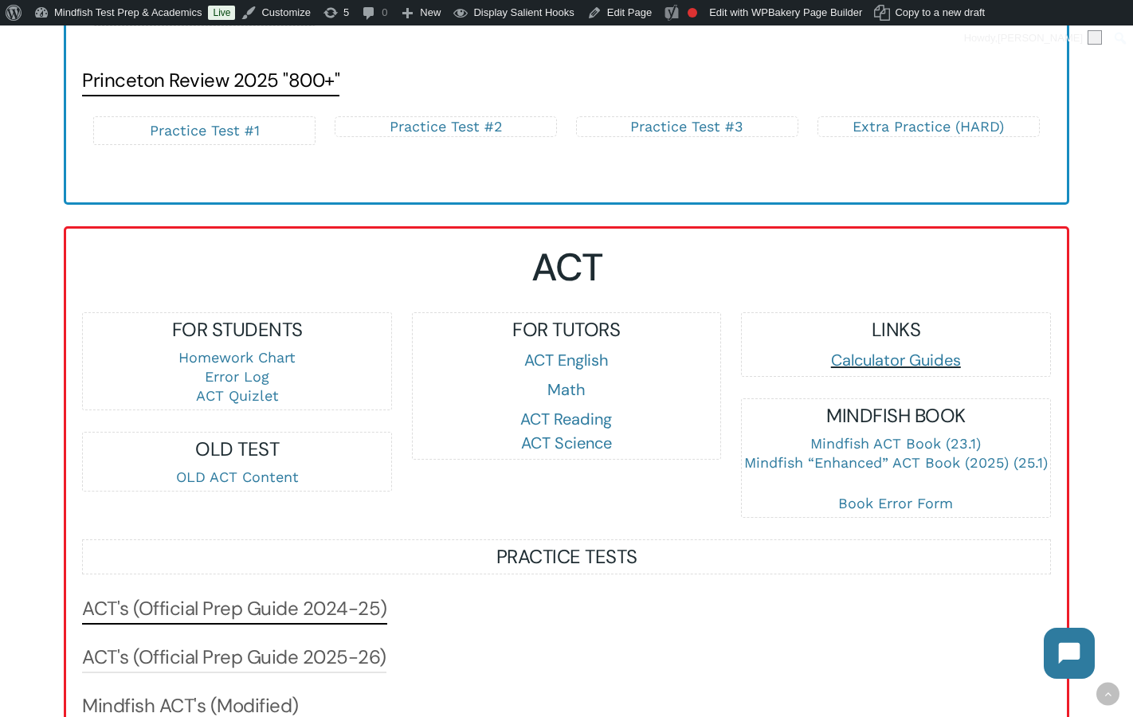
scroll to position [1598, 0]
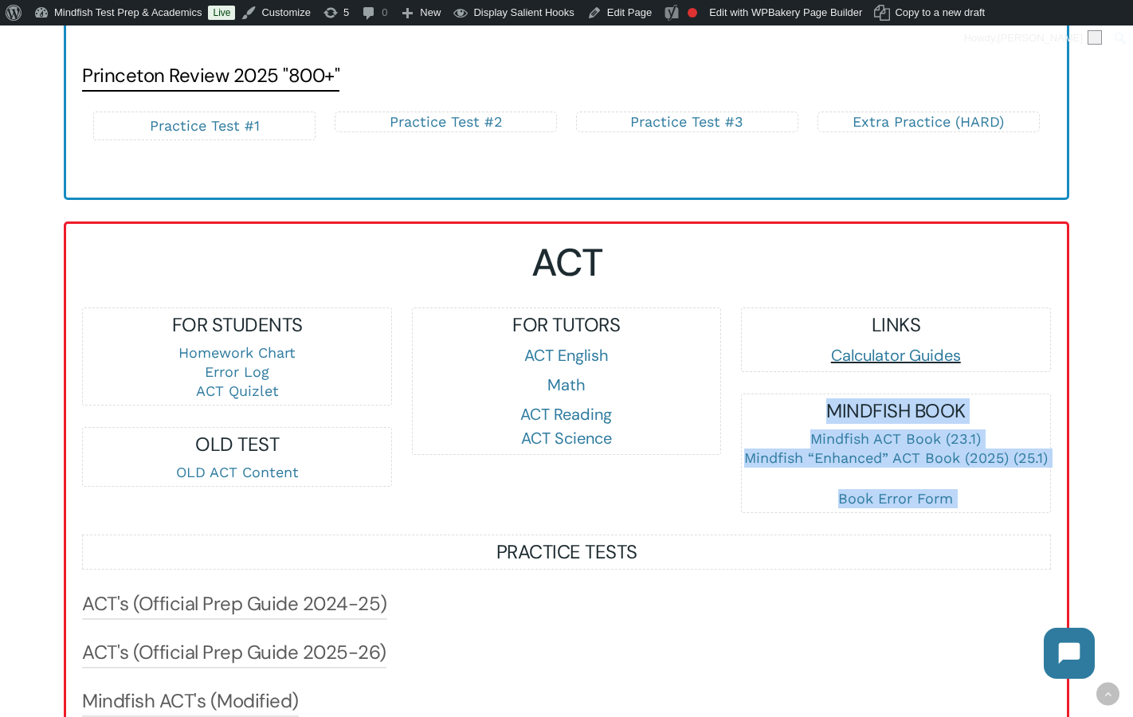
drag, startPoint x: 992, startPoint y: 516, endPoint x: 829, endPoint y: 412, distance: 193.1
click at [829, 412] on div "ACT FOR STUDENTS Homework Chart Error Log ACT Quizlet OLD TEST OLD ACT Content …" at bounding box center [566, 553] width 969 height 627
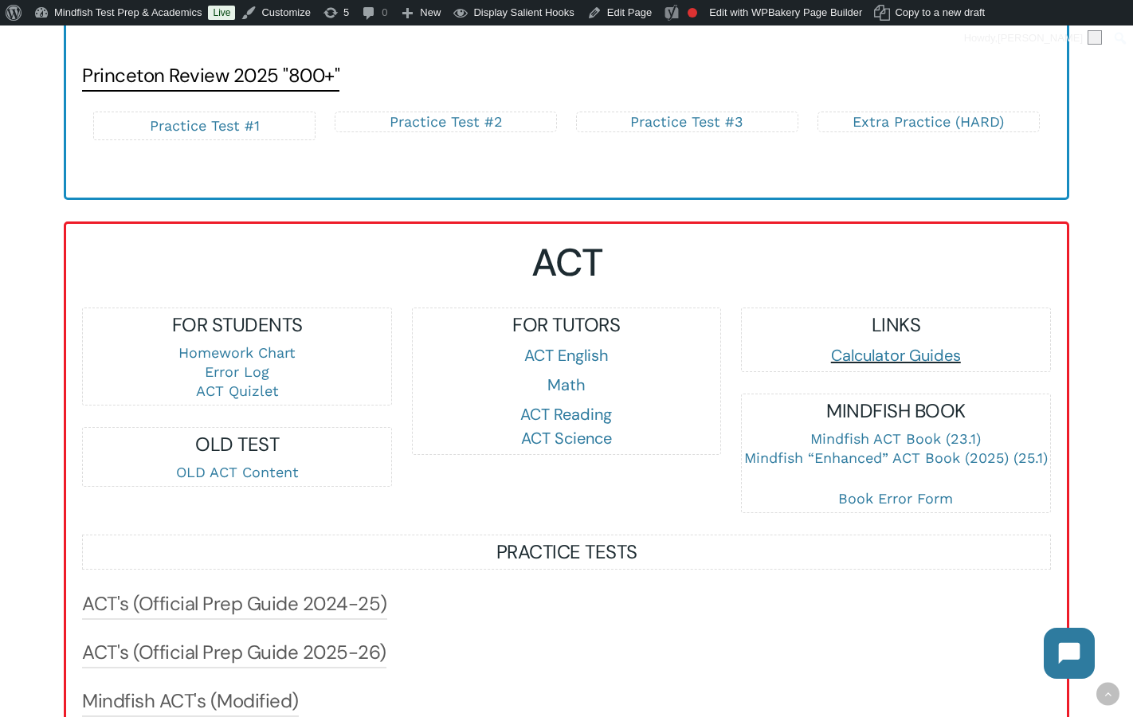
click at [722, 499] on div "FOR TUTORS ACT English Math ACT Reading ACT Science" at bounding box center [565, 410] width 329 height 206
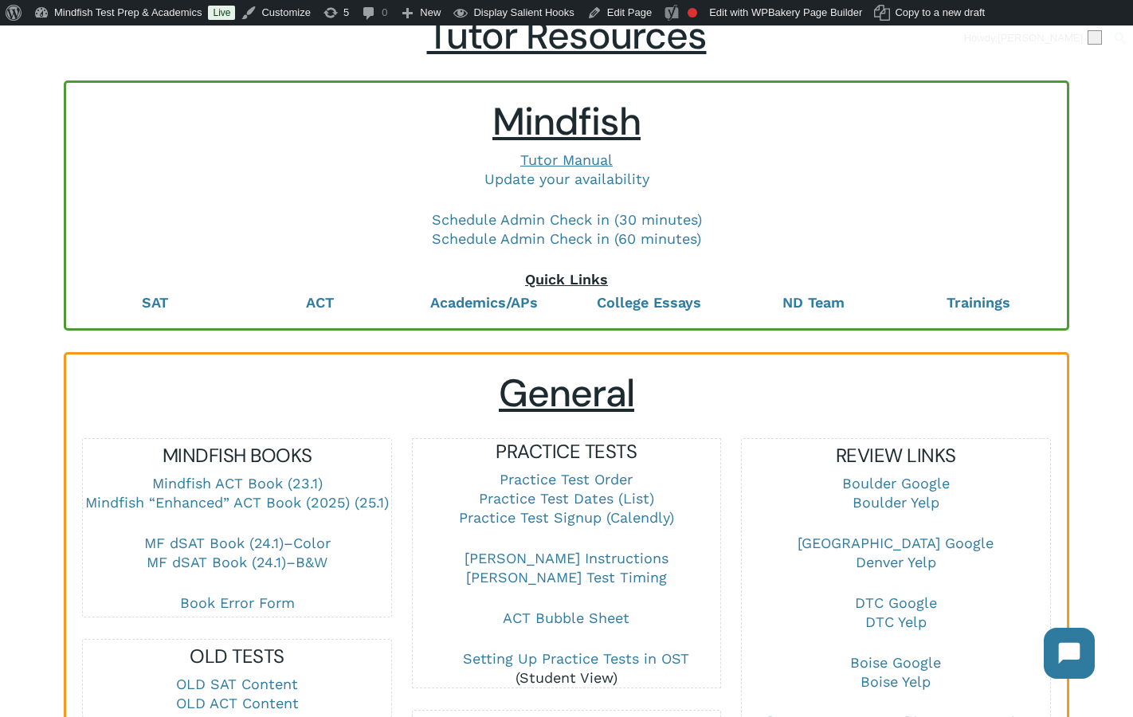
scroll to position [0, 0]
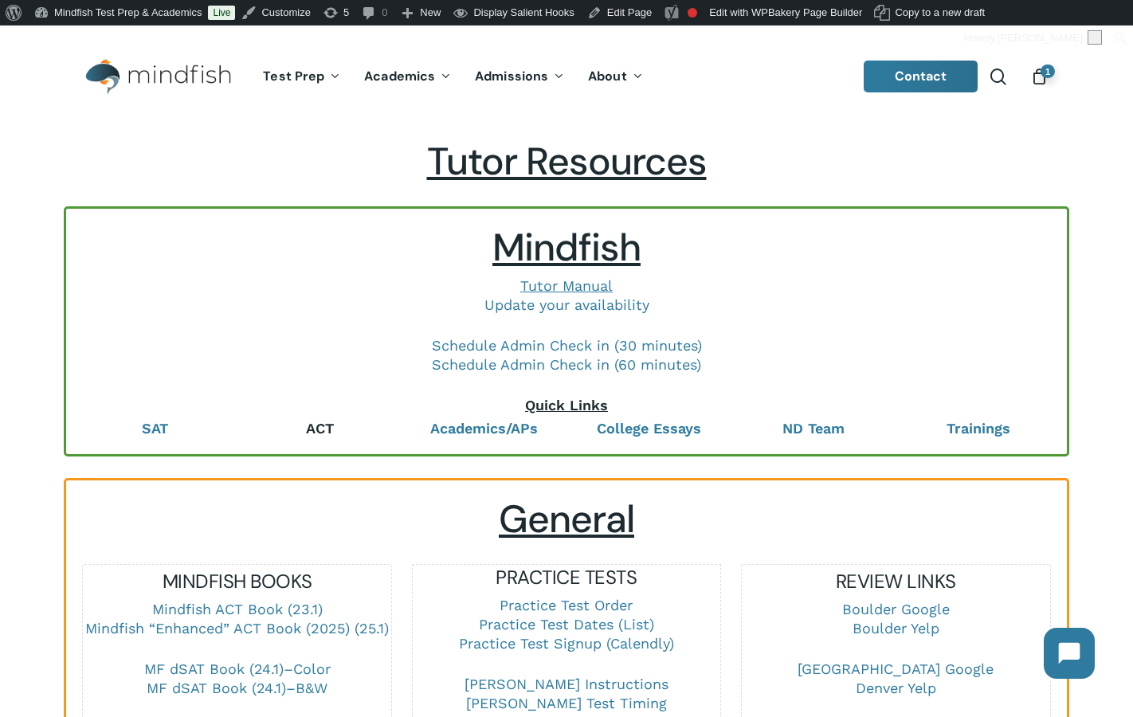
click at [321, 425] on link "ACT" at bounding box center [320, 428] width 28 height 17
click at [167, 435] on b "SAT" at bounding box center [155, 428] width 26 height 17
click at [315, 434] on link "ACT" at bounding box center [320, 428] width 28 height 17
drag, startPoint x: 622, startPoint y: 408, endPoint x: 504, endPoint y: 408, distance: 117.9
click at [504, 408] on p "Quick Links" at bounding box center [566, 405] width 969 height 19
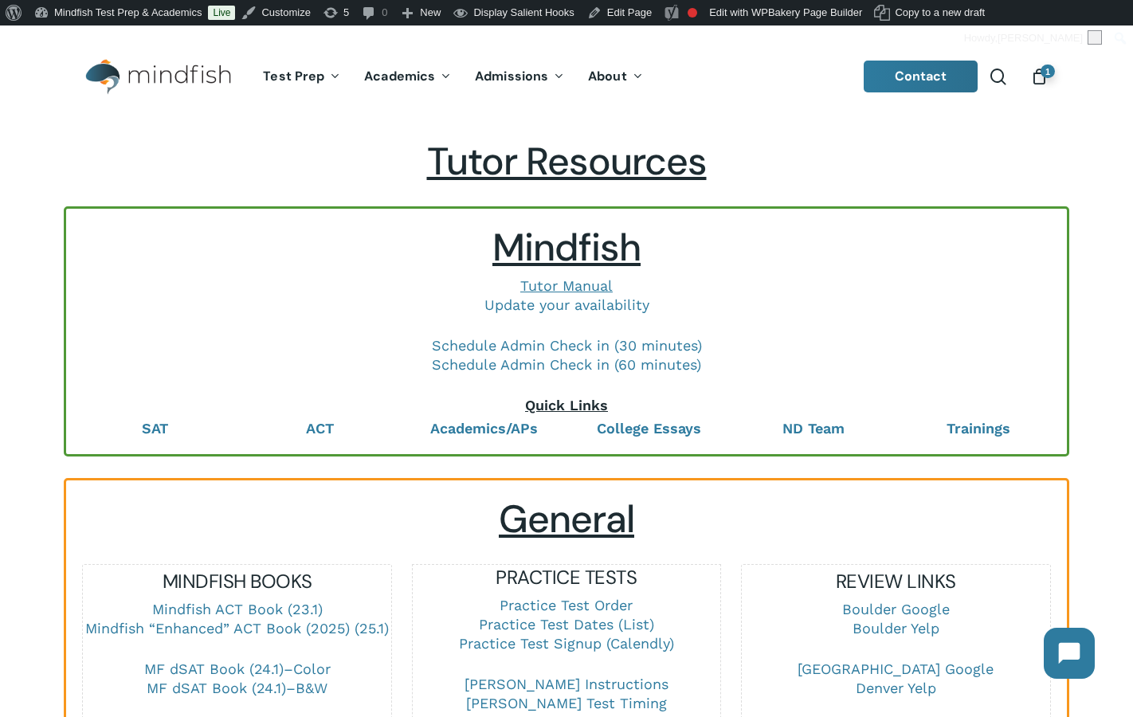
click at [374, 394] on p "Schedule Admin Check in (30 minutes) Schedule Admin Check in (60 minutes)" at bounding box center [566, 366] width 969 height 60
click at [311, 429] on link "ACT" at bounding box center [320, 428] width 28 height 17
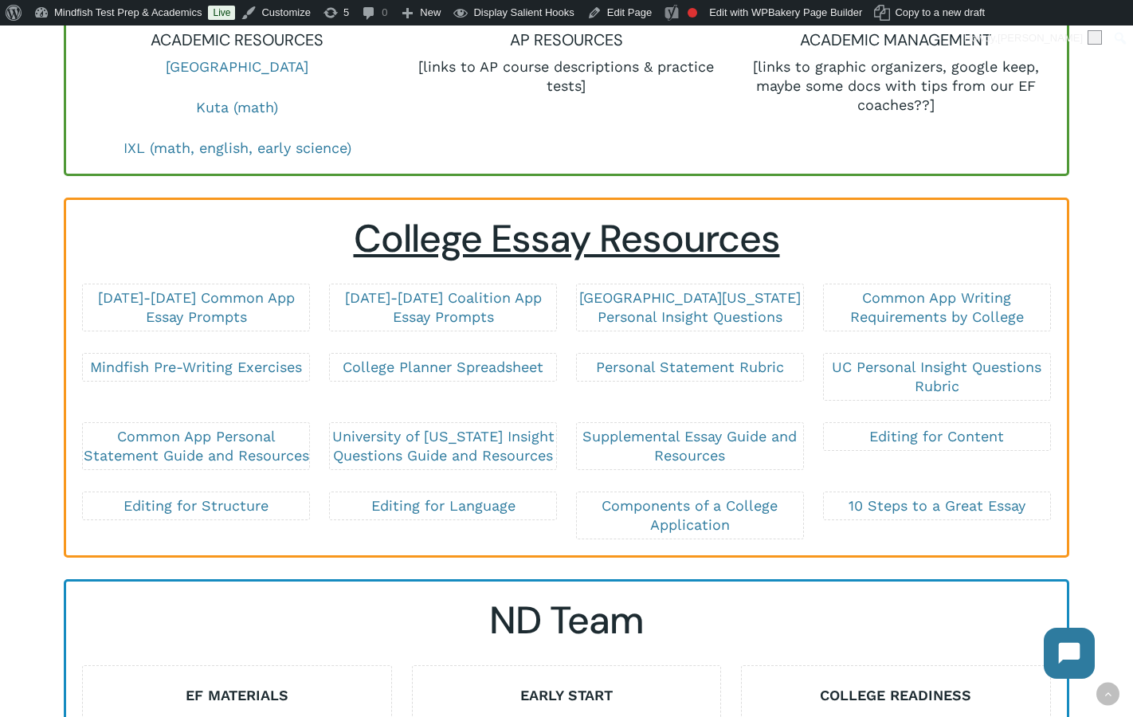
scroll to position [2662, 0]
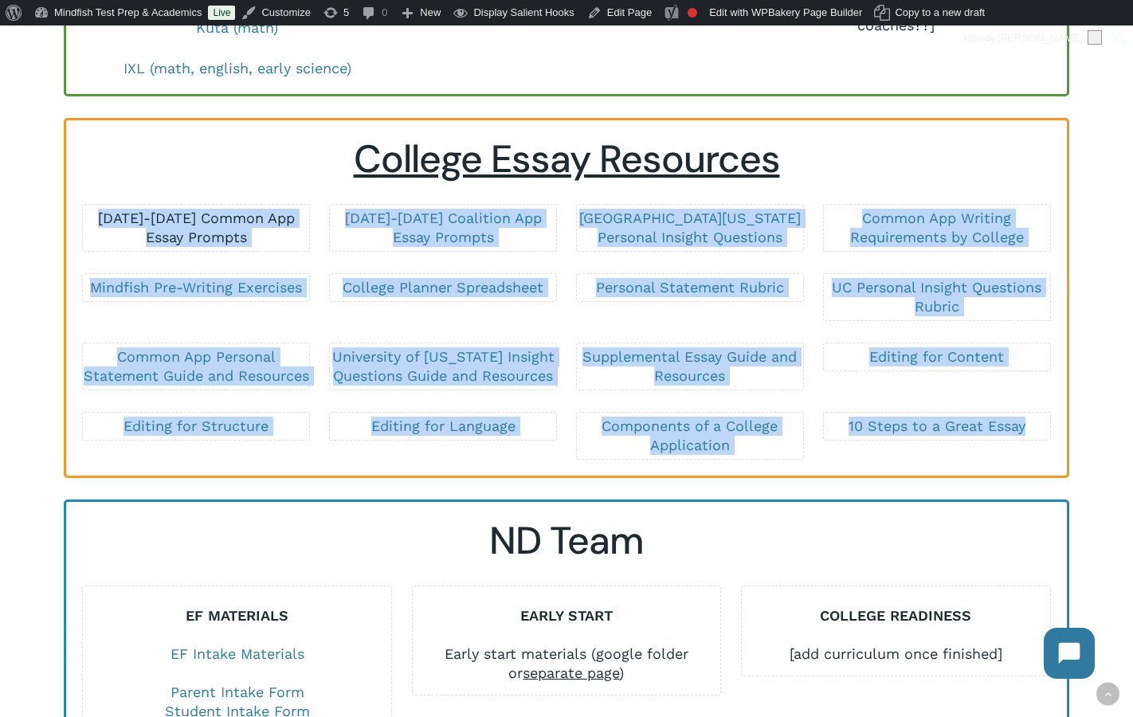
drag, startPoint x: 894, startPoint y: 474, endPoint x: 88, endPoint y: 218, distance: 846.4
click at [88, 218] on div "College Essay Resources [DATE]-[DATE] Common App Essay Prompts [DATE]-[DATE] Co…" at bounding box center [566, 297] width 969 height 323
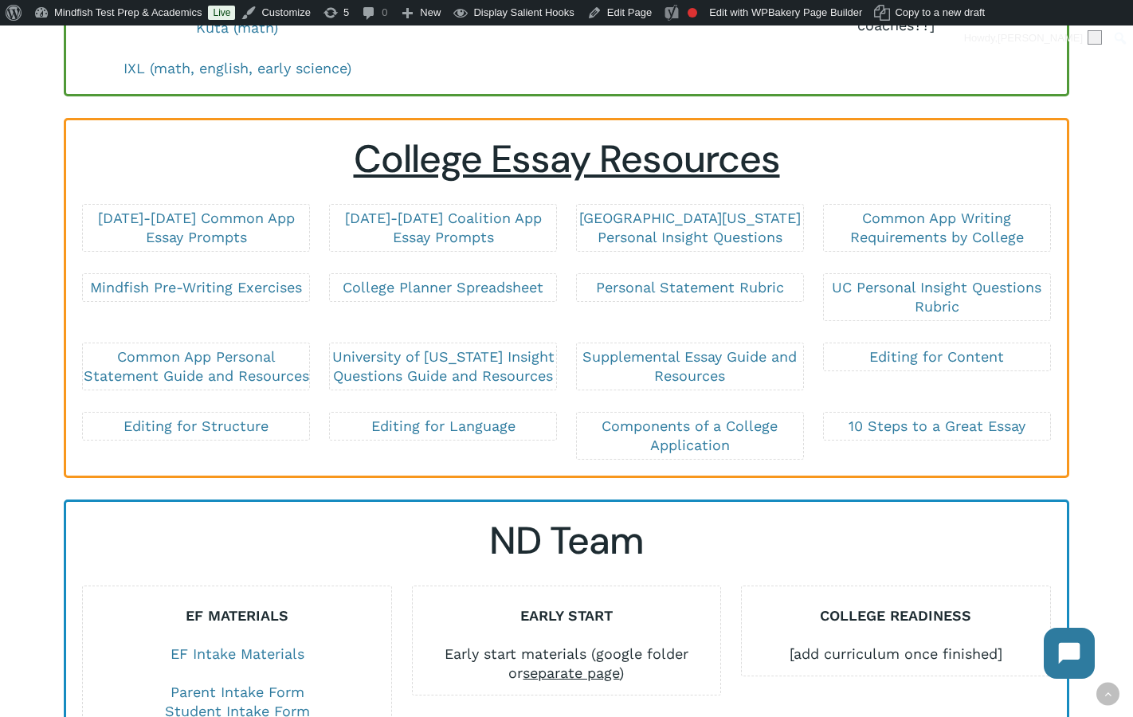
click at [839, 185] on div "College Essay Resources [DATE]-[DATE] Common App Essay Prompts [DATE]-[DATE] Co…" at bounding box center [566, 297] width 969 height 323
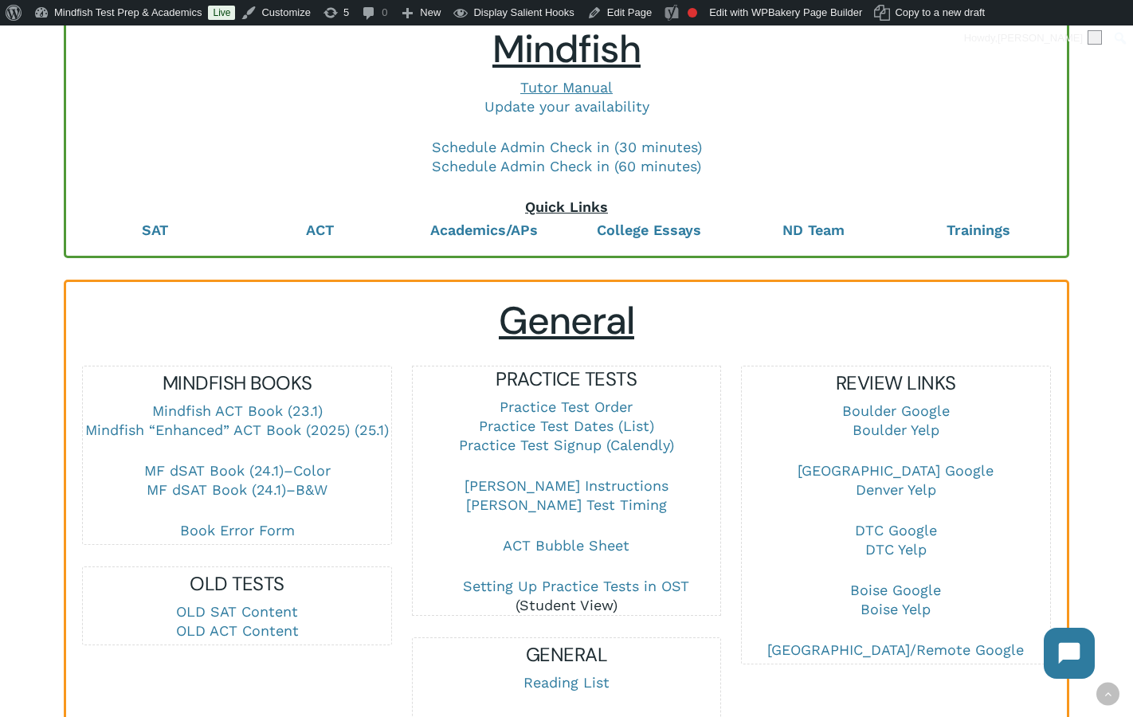
scroll to position [0, 0]
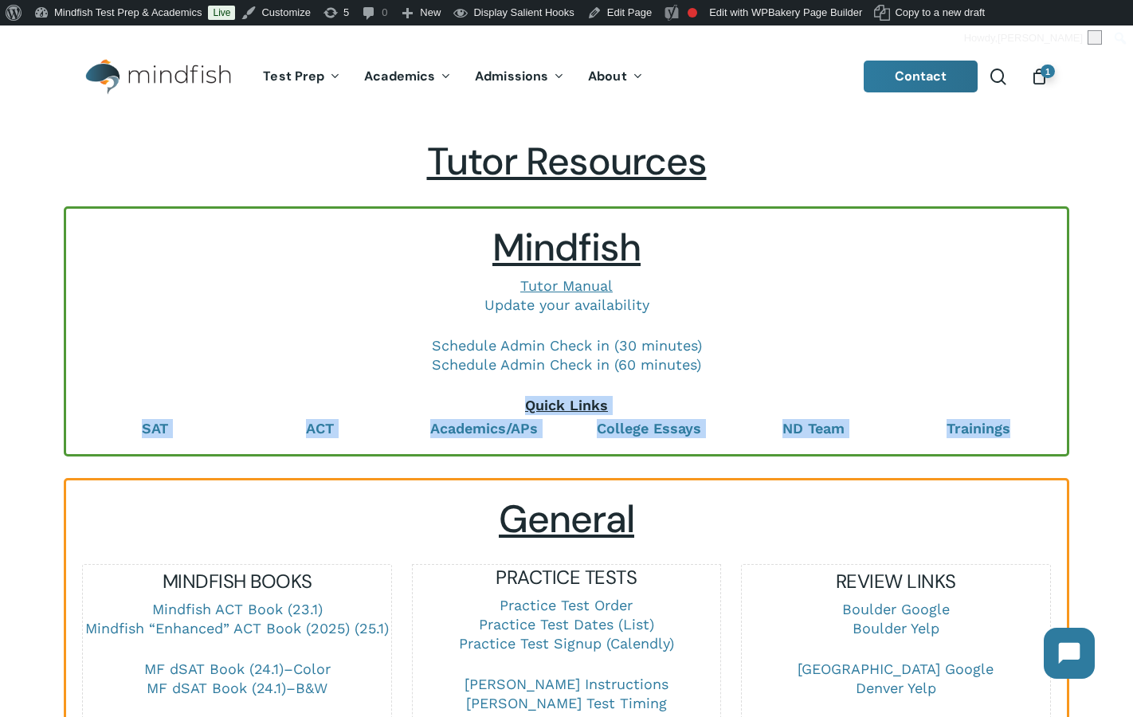
drag, startPoint x: 1023, startPoint y: 429, endPoint x: 139, endPoint y: 404, distance: 884.5
click at [139, 404] on div "Mindfish Tutor Manual Update your availability Schedule Admin Check in (30 minu…" at bounding box center [566, 331] width 969 height 213
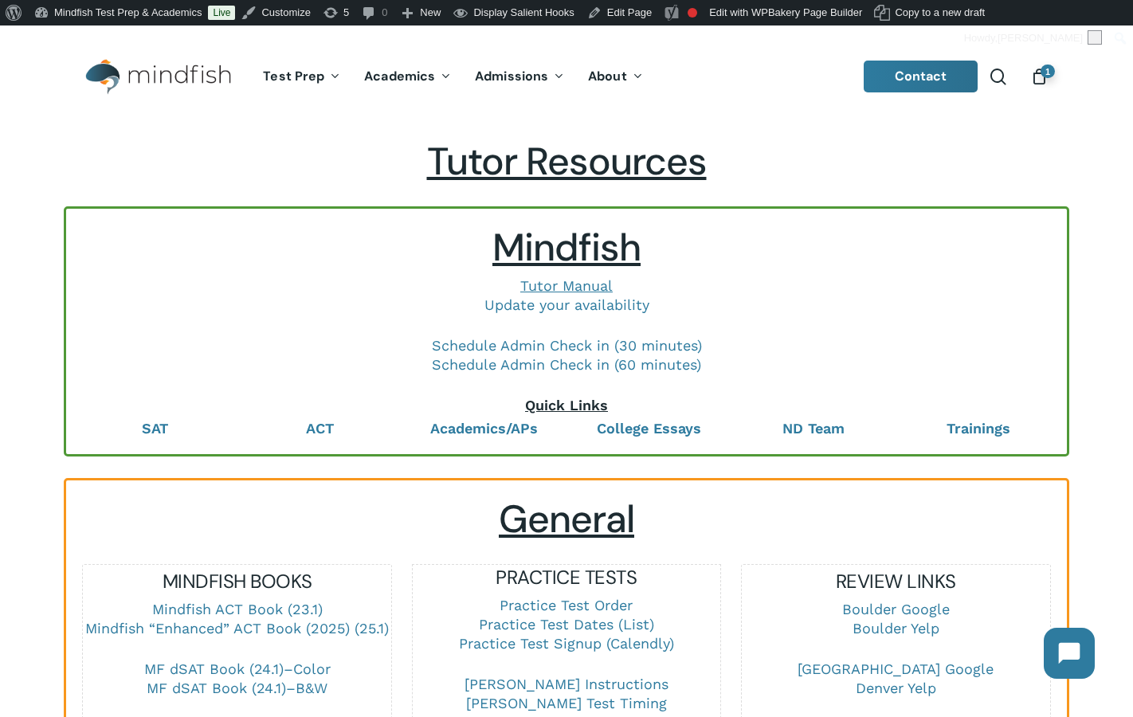
click at [1043, 343] on p "Schedule Admin Check in (30 minutes) Schedule Admin Check in (60 minutes)" at bounding box center [566, 366] width 969 height 60
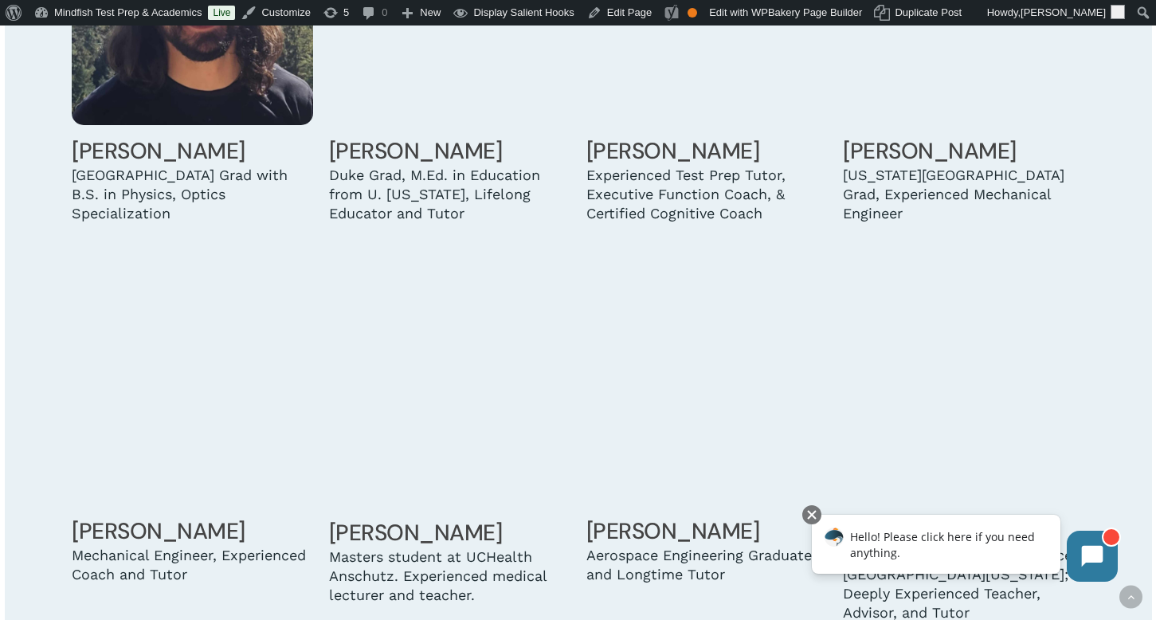
scroll to position [3975, 0]
